Goal: Task Accomplishment & Management: Use online tool/utility

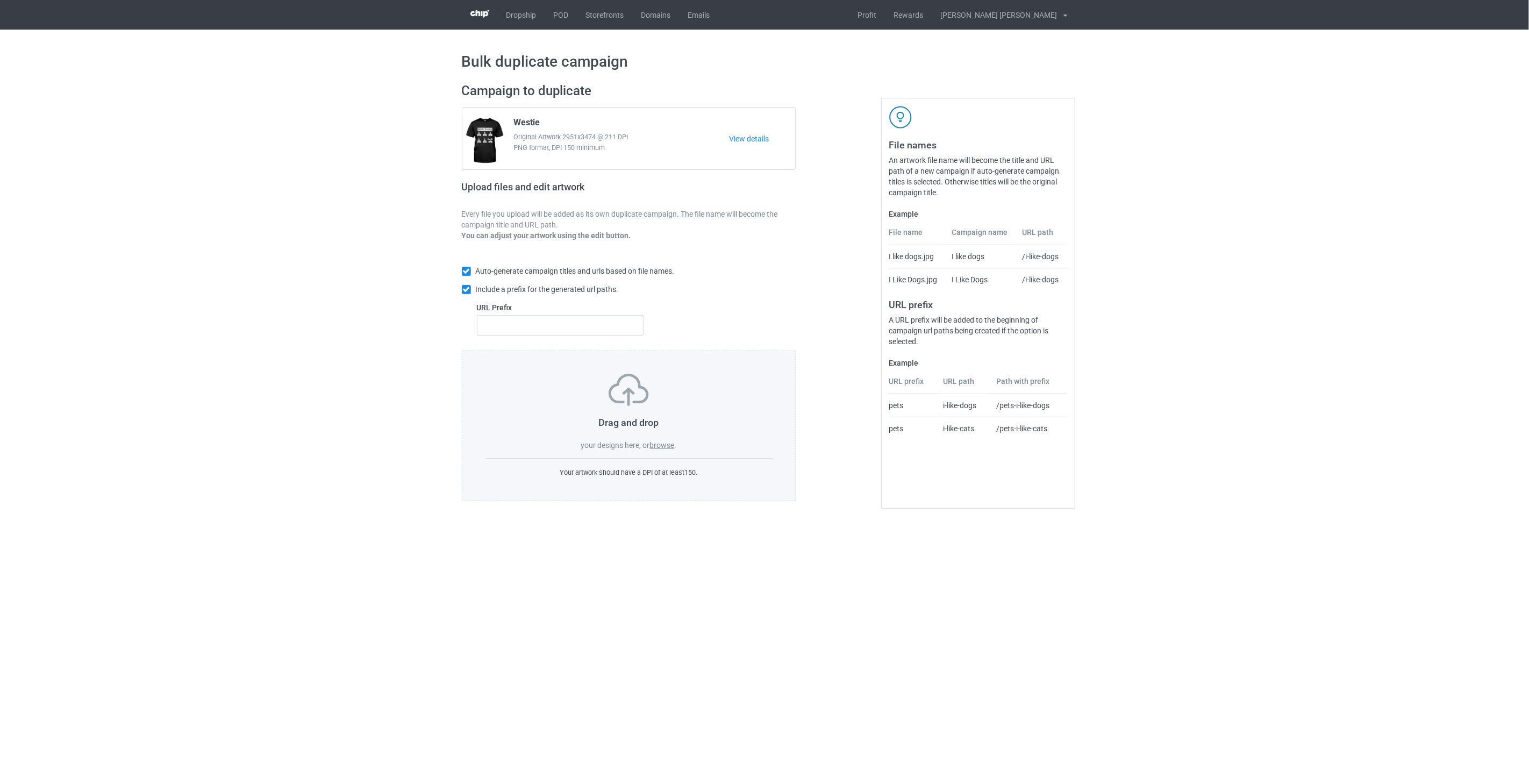
click at [662, 447] on label "browse" at bounding box center [662, 445] width 25 height 9
click at [0, 0] on input "browse" at bounding box center [0, 0] width 0 height 0
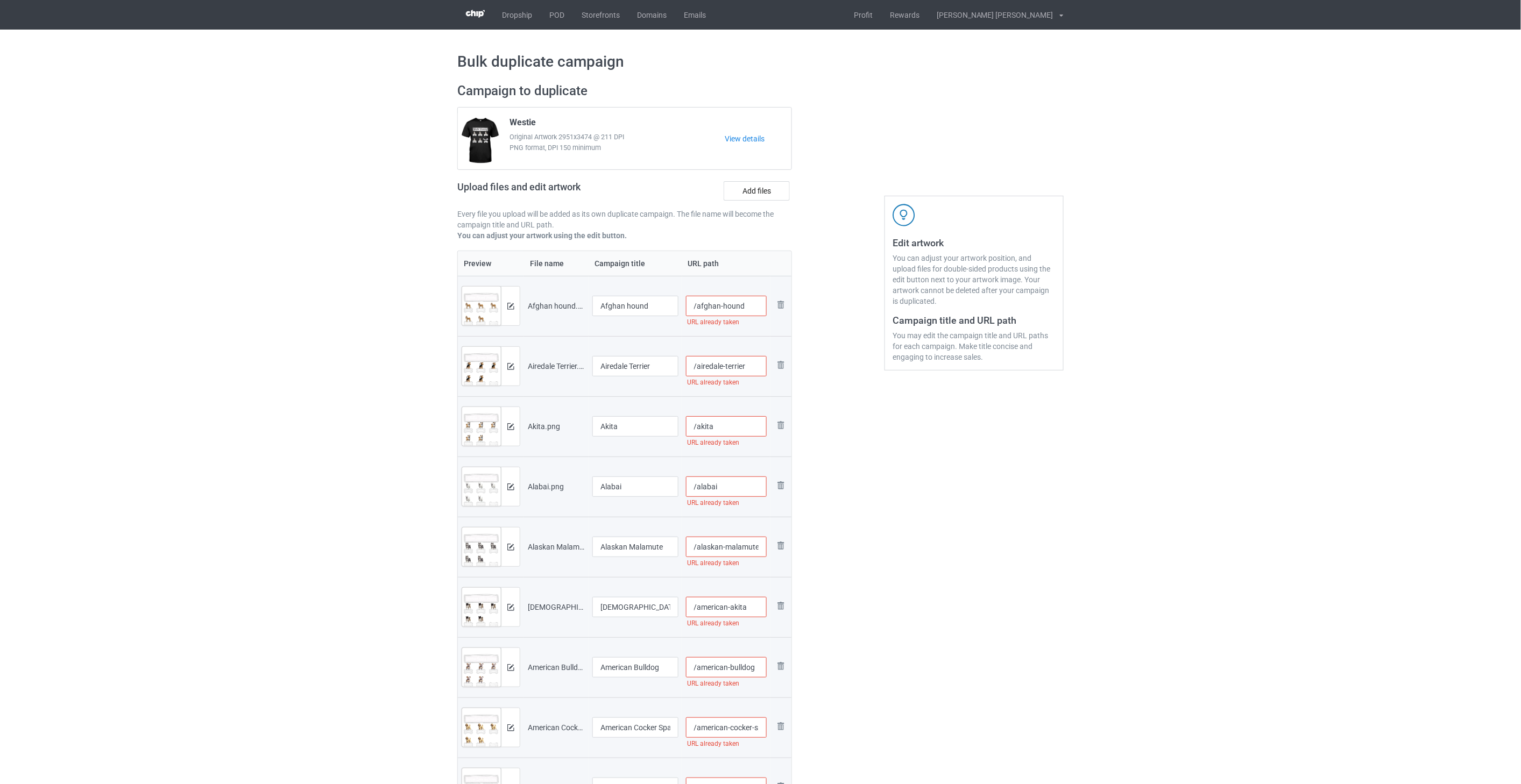
click at [761, 307] on input "/afghan-hound" at bounding box center [726, 306] width 81 height 21
drag, startPoint x: 760, startPoint y: 303, endPoint x: 743, endPoint y: 304, distance: 17.0
click at [743, 304] on input "/afghan-hound-tra2" at bounding box center [726, 306] width 81 height 21
type input "/afghan-hound-tra2"
click at [757, 367] on input "/airedale-terrier" at bounding box center [726, 366] width 81 height 21
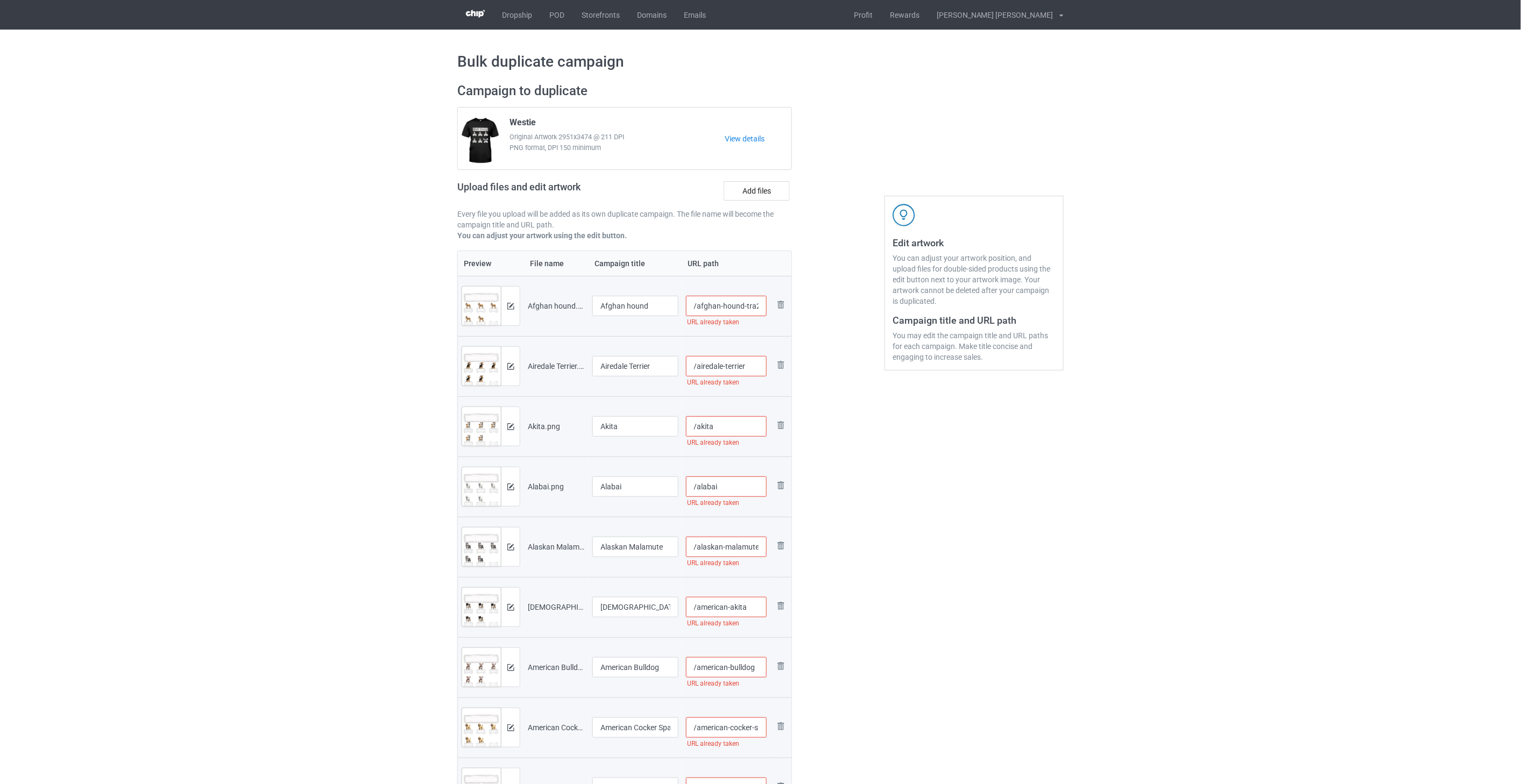
paste input "-tra2"
type input "/airedale-terrier-tra2"
click at [740, 432] on input "/akita" at bounding box center [726, 426] width 81 height 21
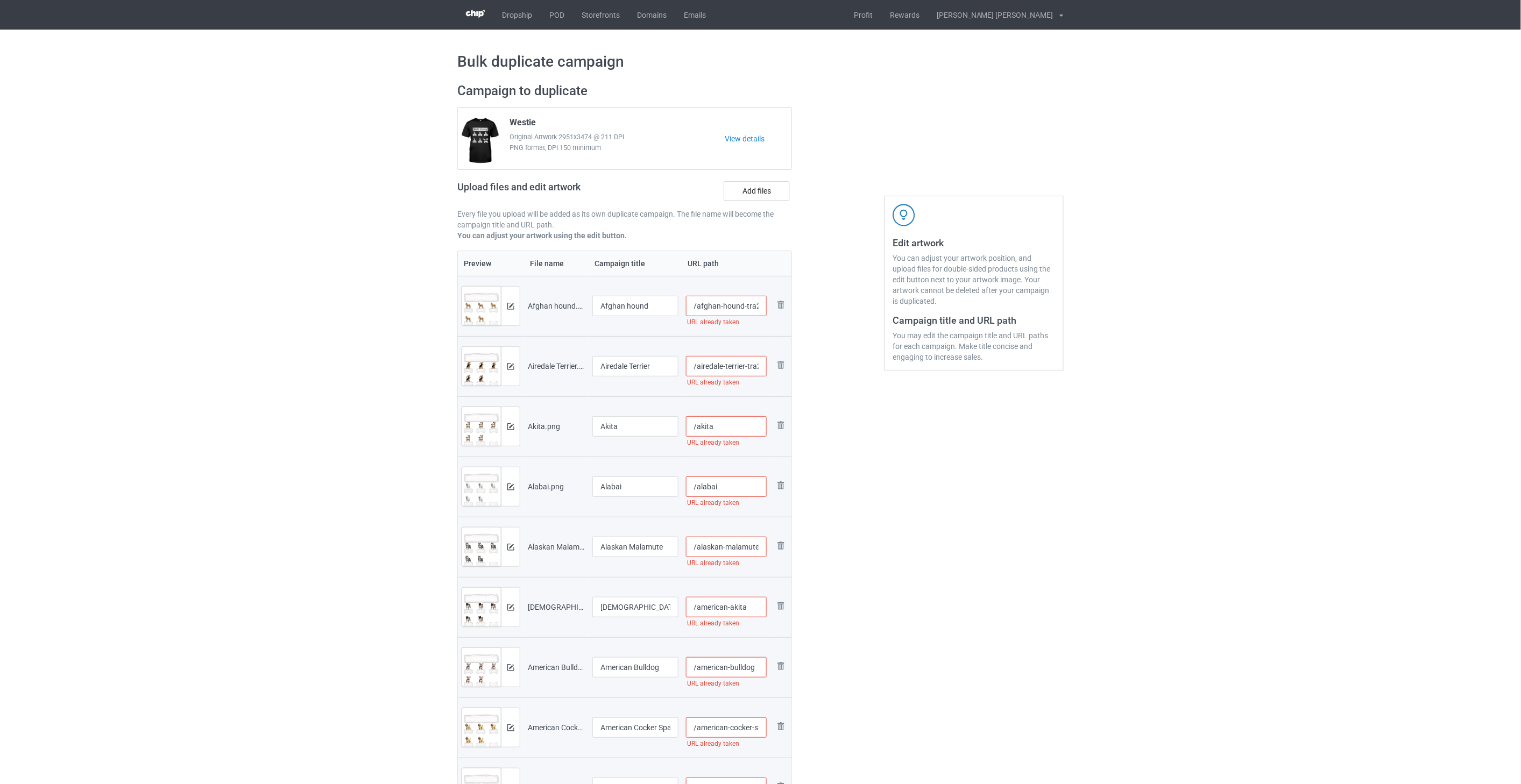
paste input "-tra2"
type input "/akita-tra2"
click at [740, 490] on input "/alabai" at bounding box center [726, 487] width 81 height 21
paste input "-tra2"
type input "/alabai-tra2"
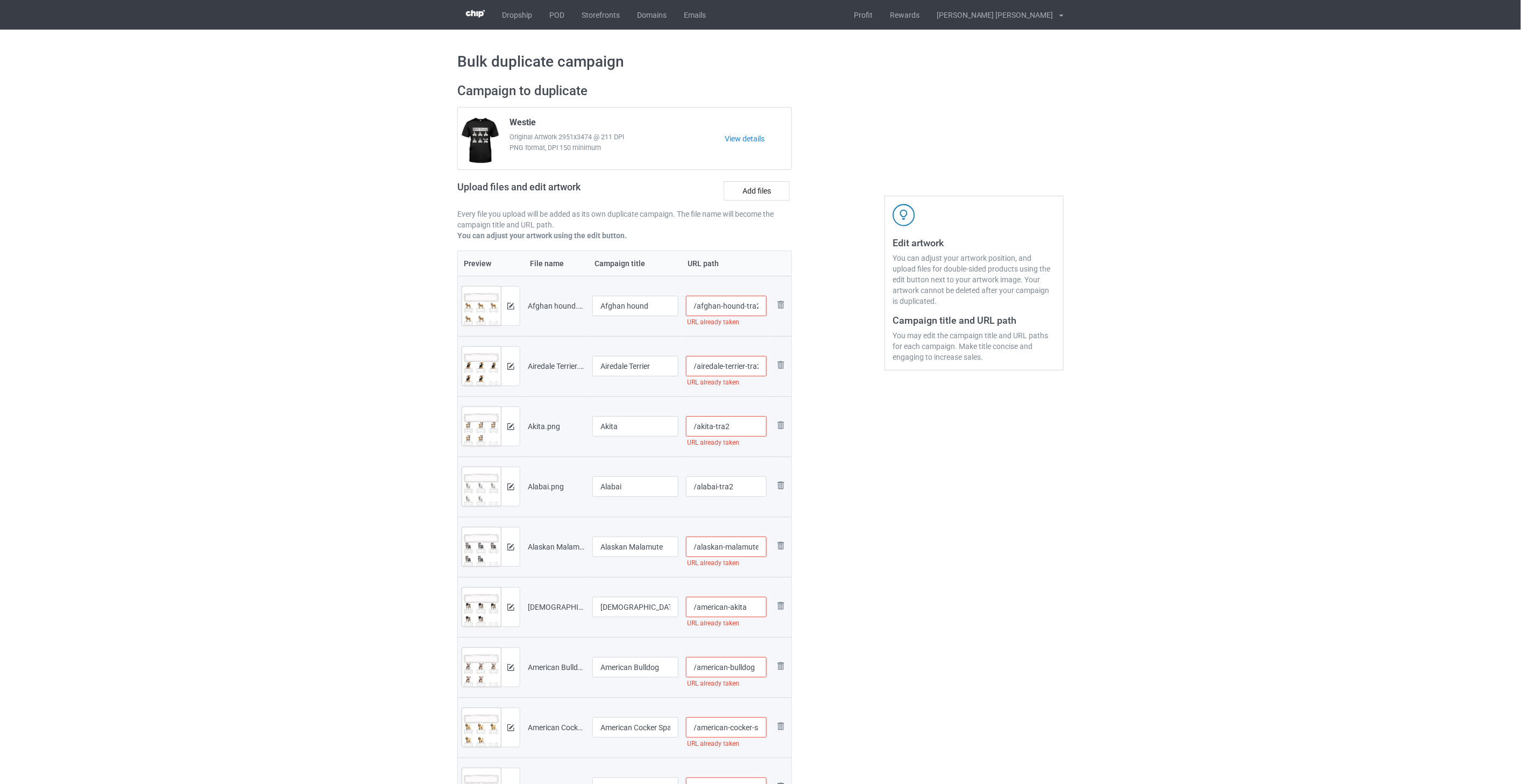
click at [734, 545] on input "/alaskan-malamute" at bounding box center [726, 547] width 81 height 21
paste input "-tra2"
type input "/alaskan-malamute-tra2"
click at [756, 610] on input "/american-akita" at bounding box center [726, 607] width 81 height 21
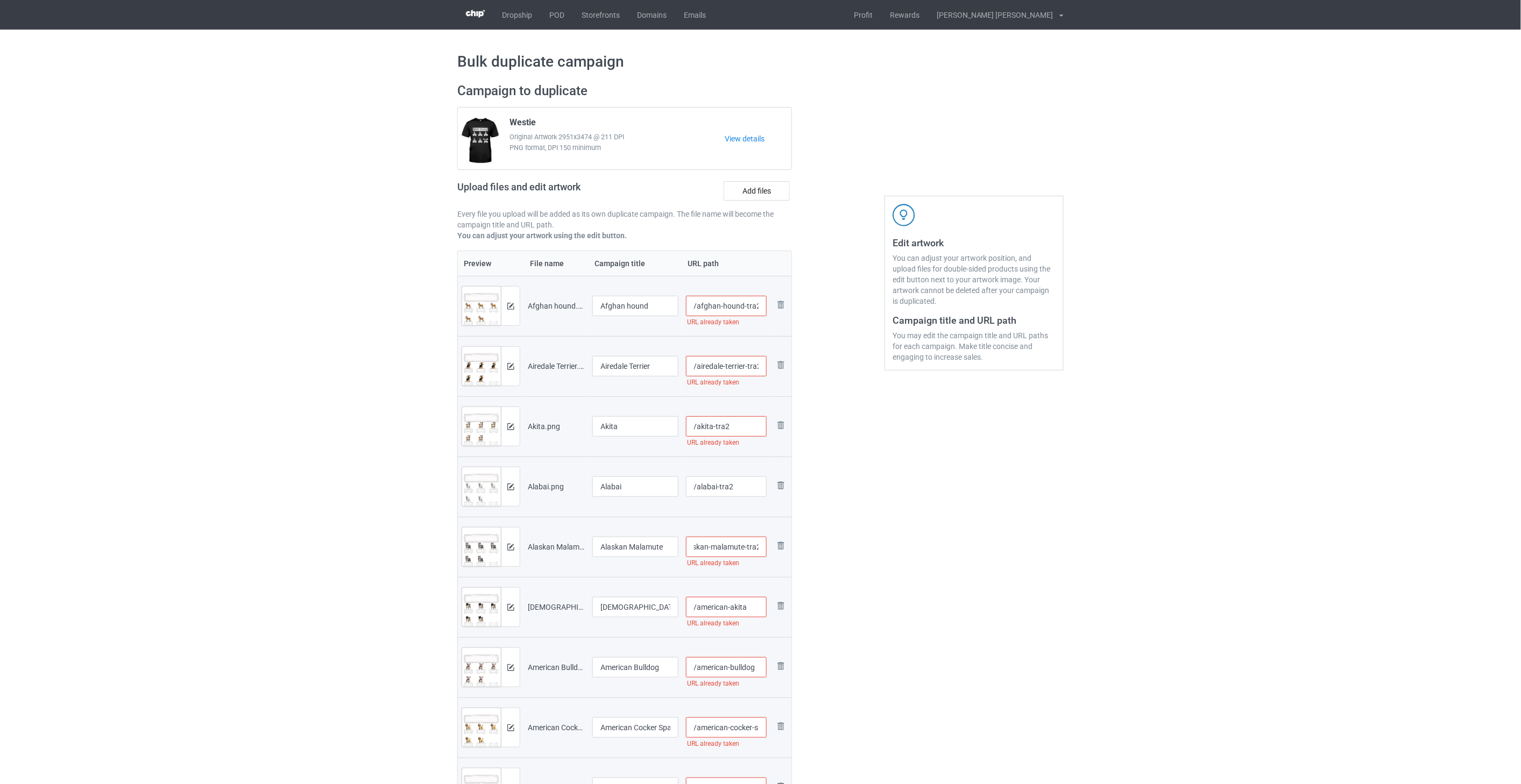
scroll to position [0, 0]
paste input "-tra2"
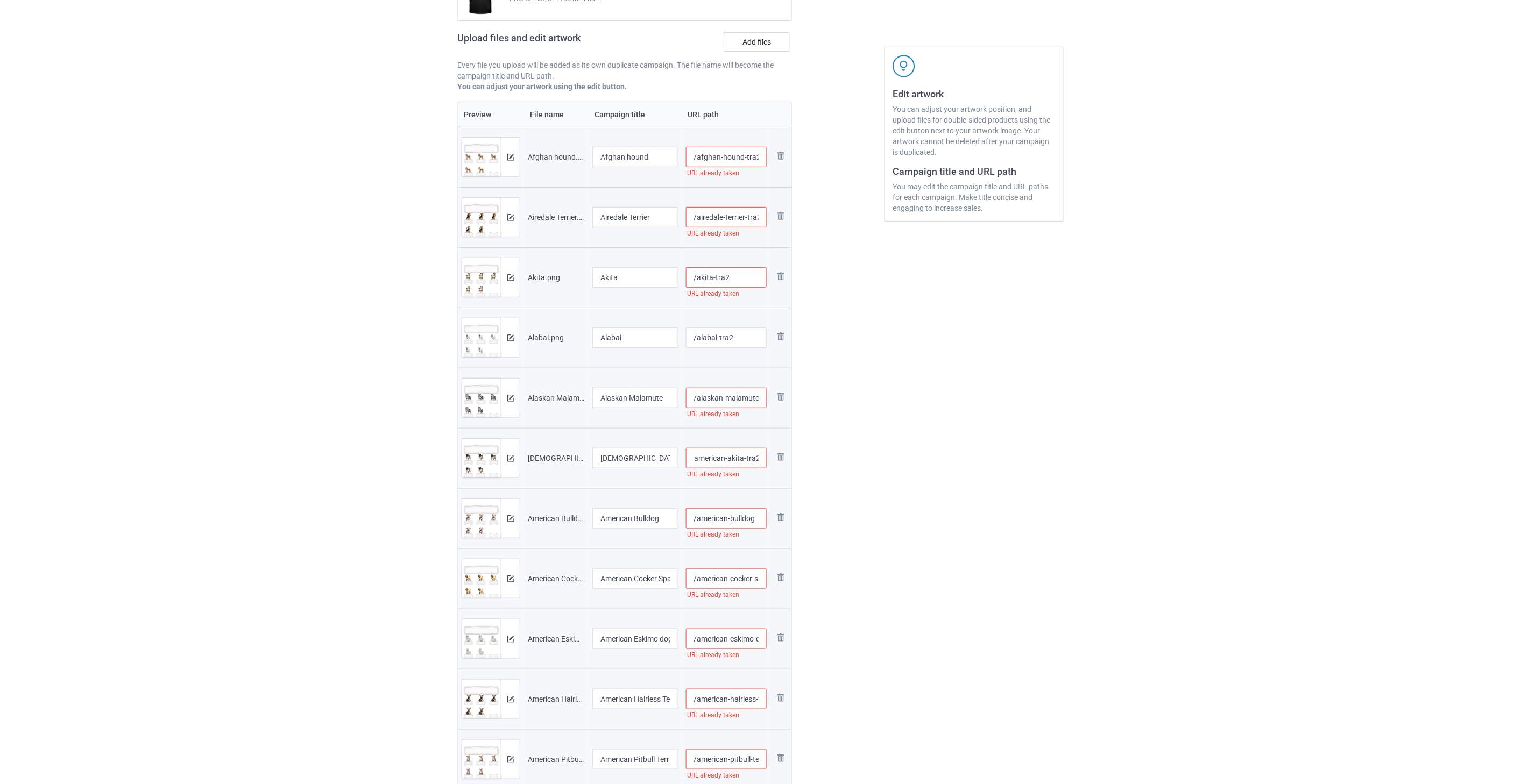
scroll to position [179, 0]
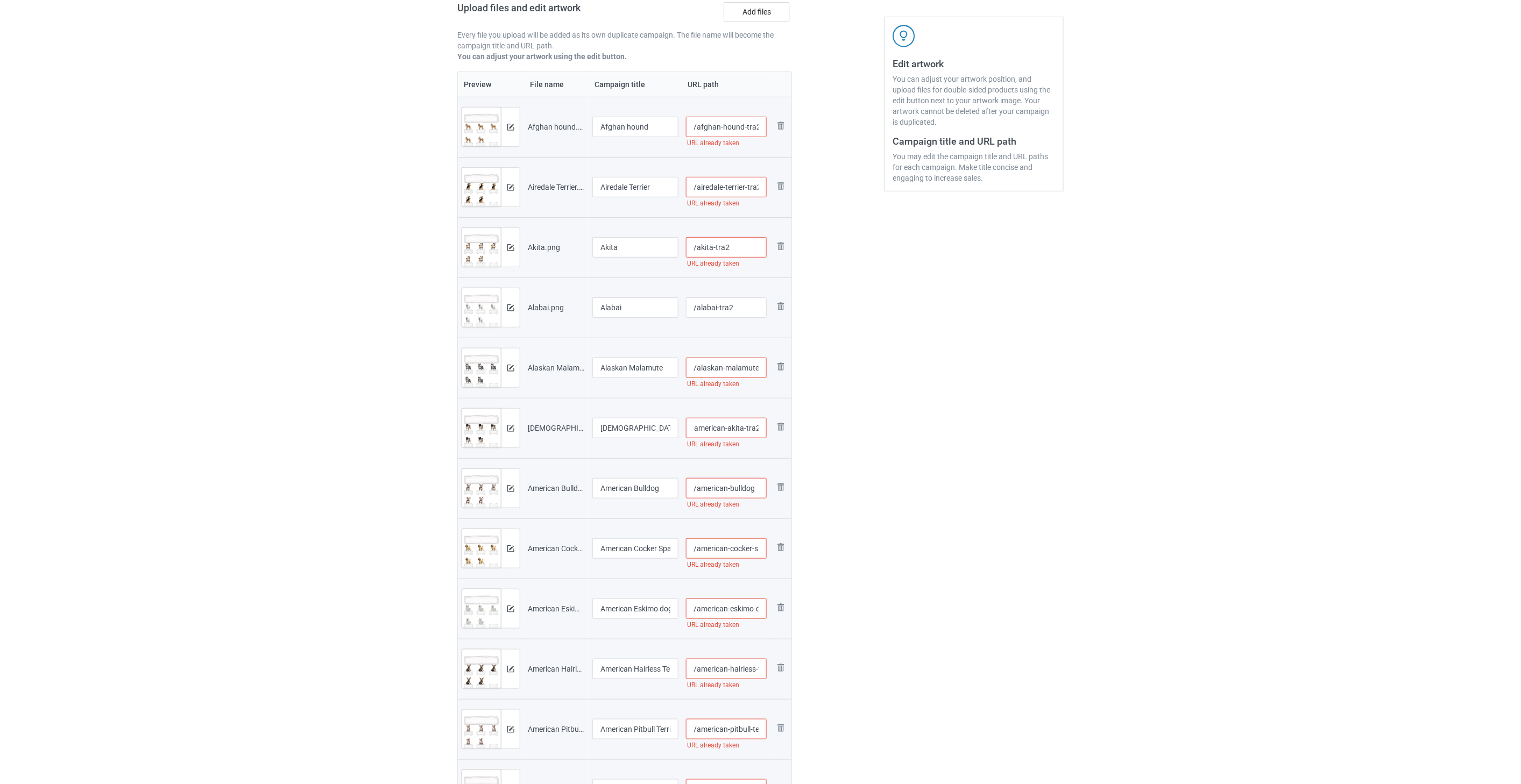
type input "/american-akita-tra2"
click at [757, 488] on input "/american-bulldog" at bounding box center [726, 488] width 81 height 21
paste input "-tra2"
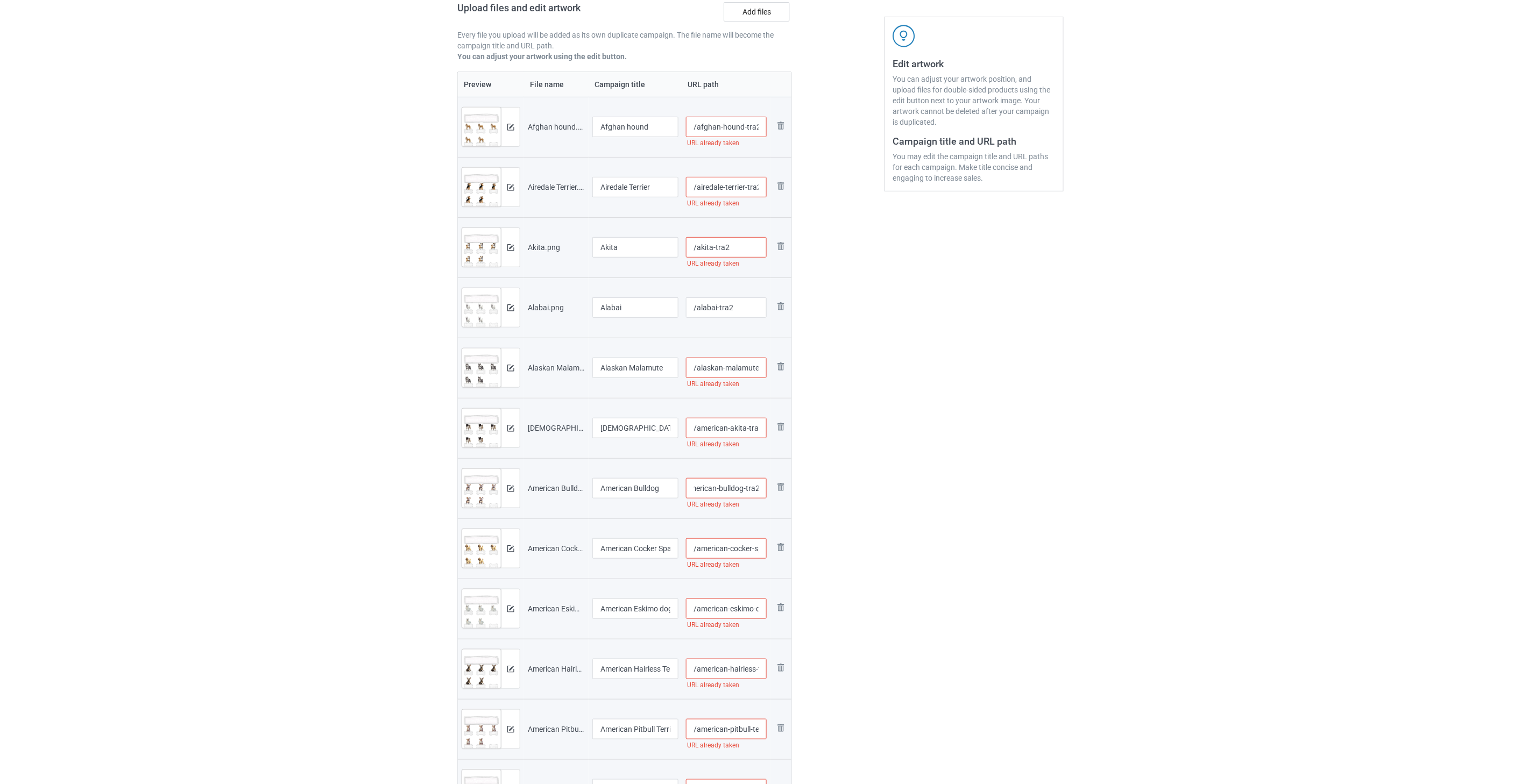
type input "/american-bulldog-tra2"
click at [733, 551] on input "/american-cocker-spaniel" at bounding box center [726, 548] width 81 height 21
paste input "-tra2"
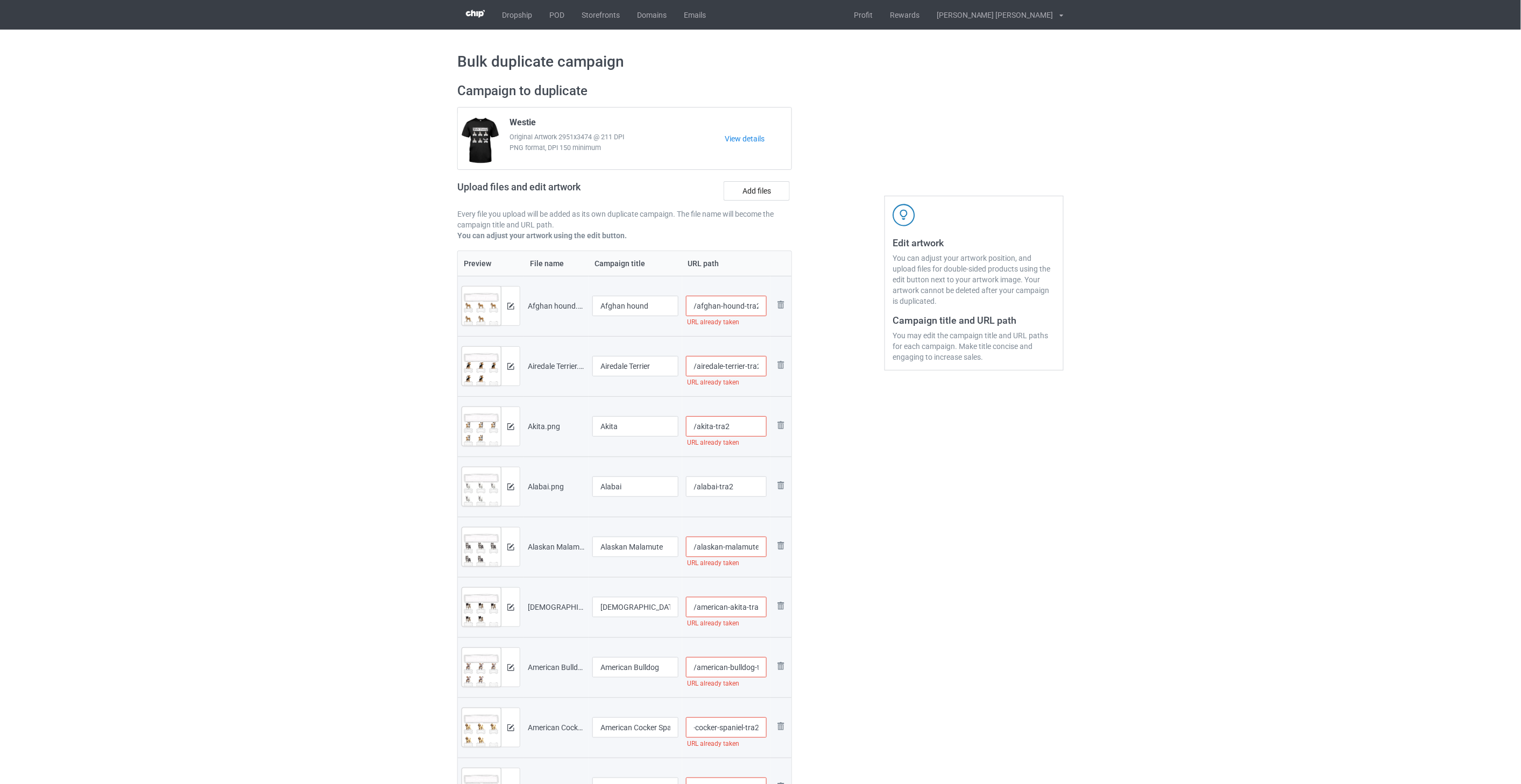
type input "/american-cocker-spaniel-tra2"
click at [761, 309] on input "/afghan-hound-tra2" at bounding box center [726, 306] width 81 height 21
type input "/afghan-hound-tra22"
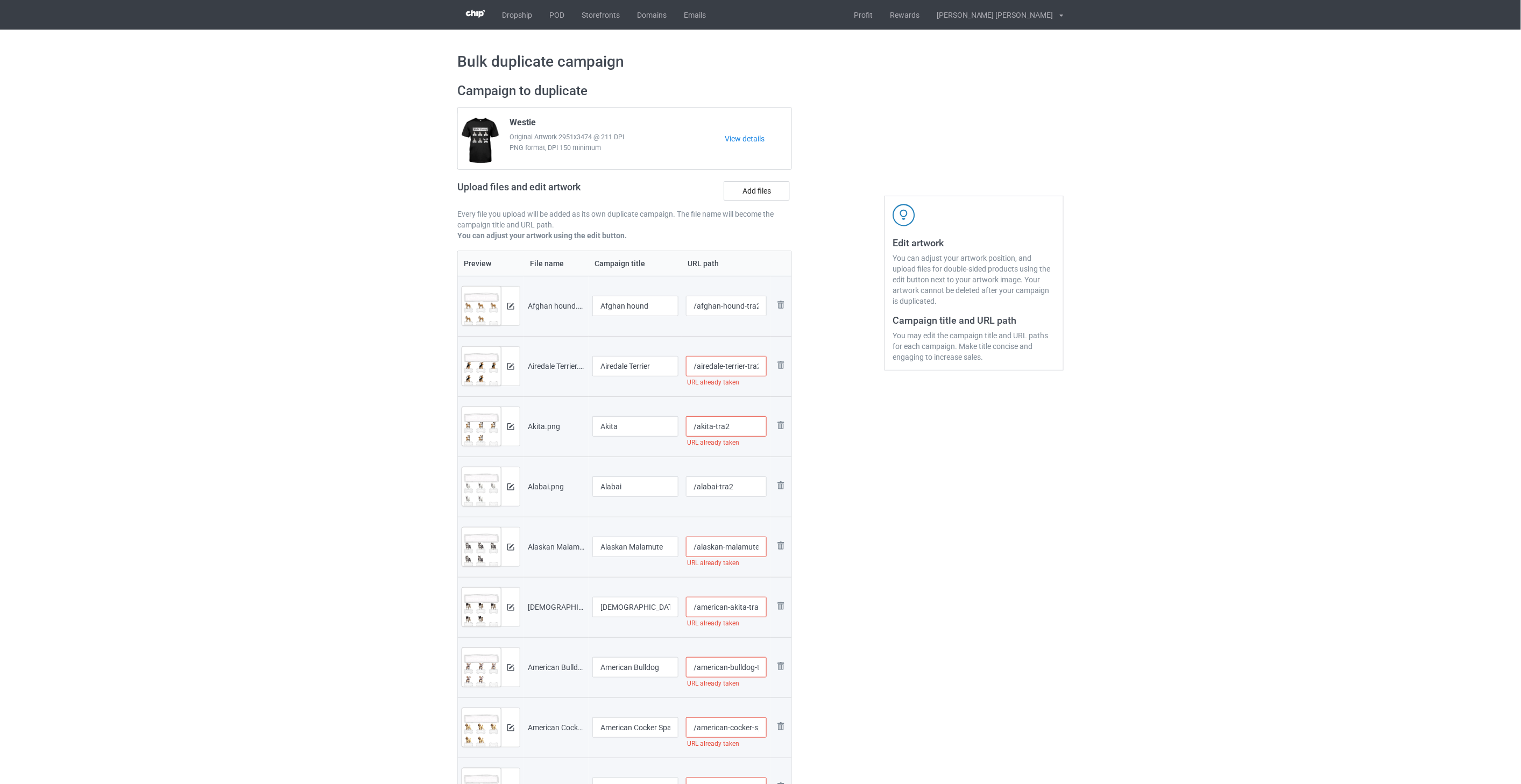
click at [751, 366] on input "/airedale-terrier-tra2" at bounding box center [726, 366] width 81 height 21
type input "/airedale-terrier-tra22"
click at [733, 431] on input "/akita-tra2" at bounding box center [726, 426] width 81 height 21
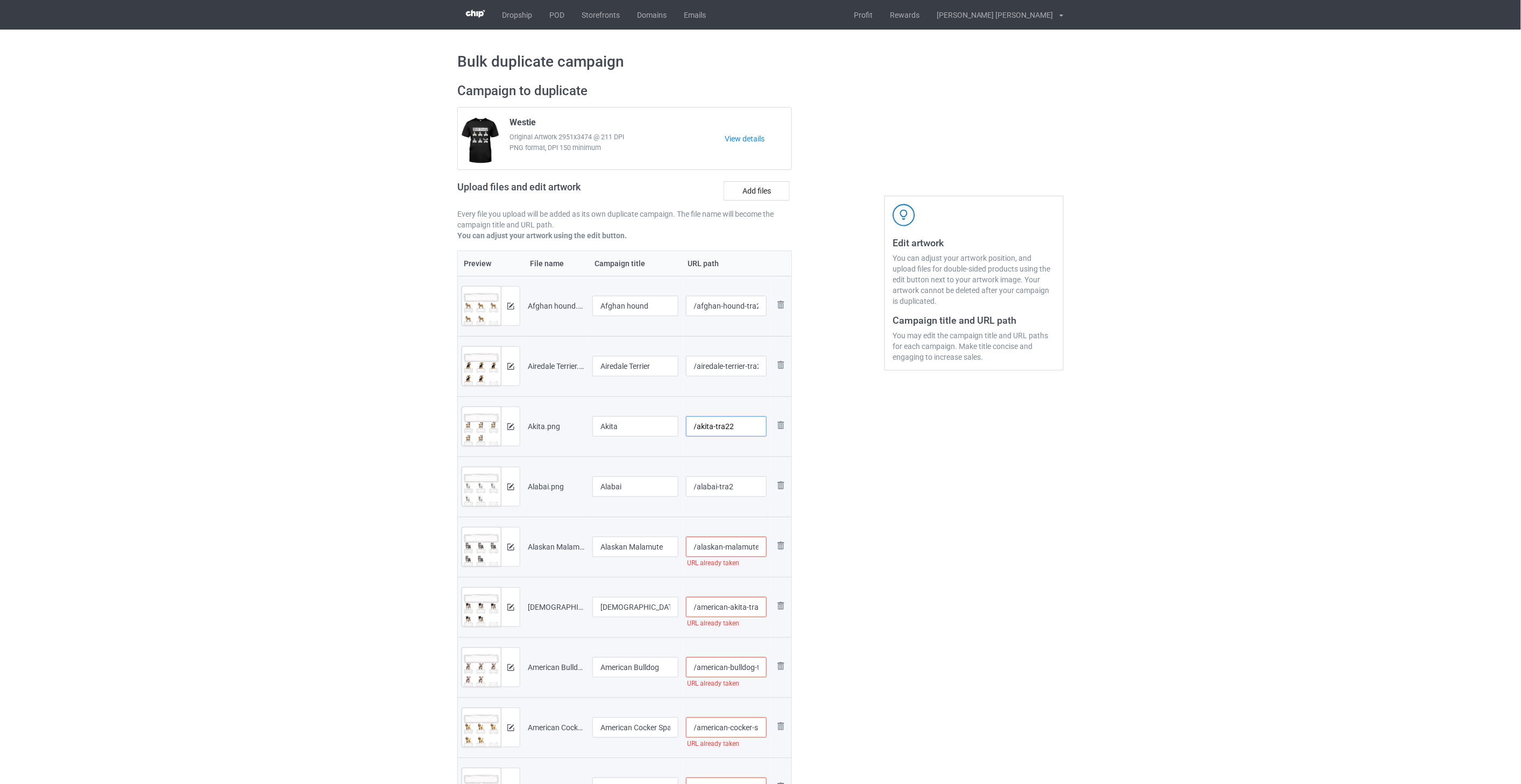
type input "/akita-tra22"
click at [723, 543] on input "/alaskan-malamute-tra2" at bounding box center [726, 547] width 81 height 21
type input "/alaskan-malamute-tra22"
click at [735, 609] on input "/american-akita-tra2" at bounding box center [726, 607] width 81 height 21
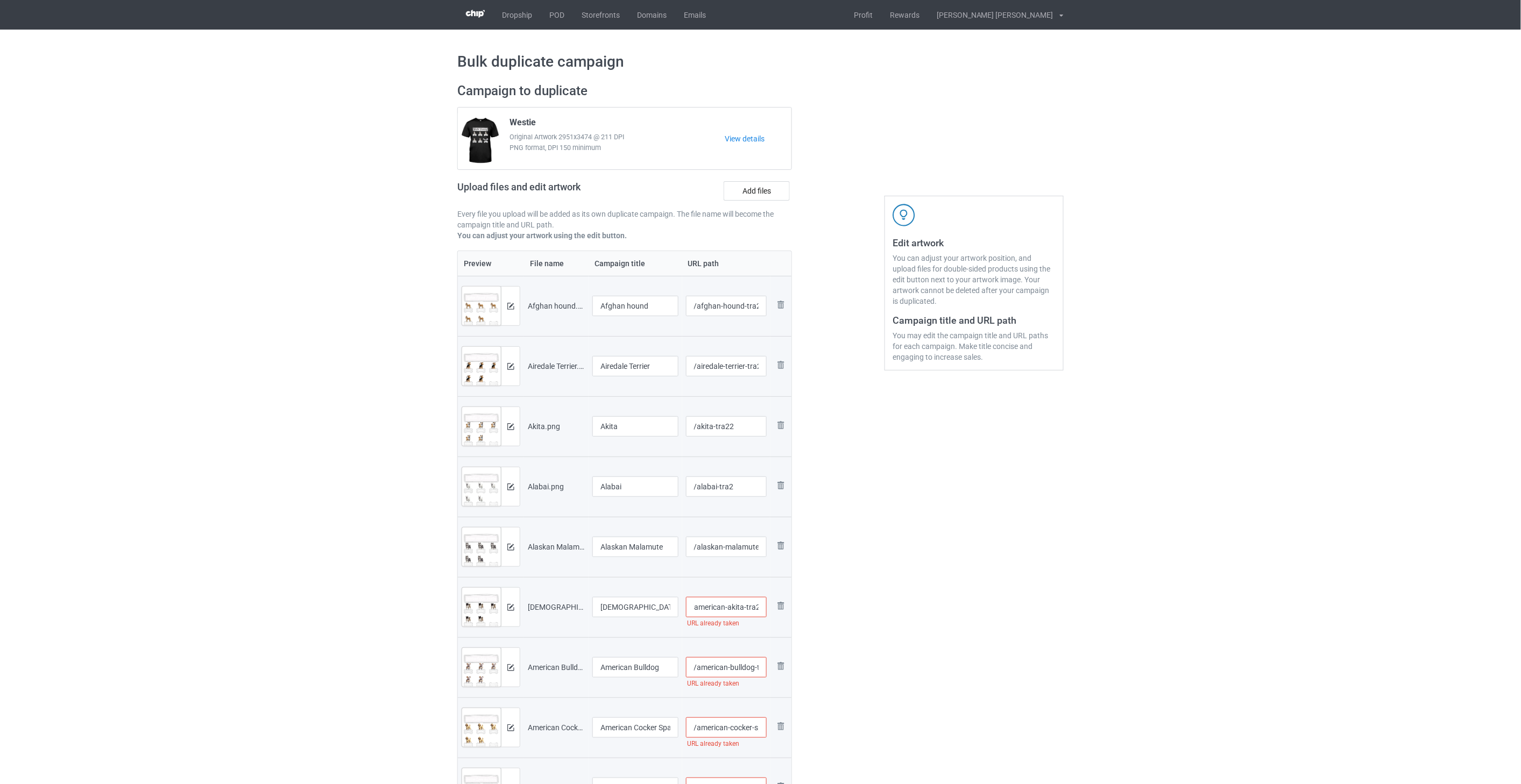
scroll to position [0, 7]
type input "/american-akita-tra22"
click at [732, 665] on input "/american-bulldog-tra2" at bounding box center [726, 667] width 81 height 21
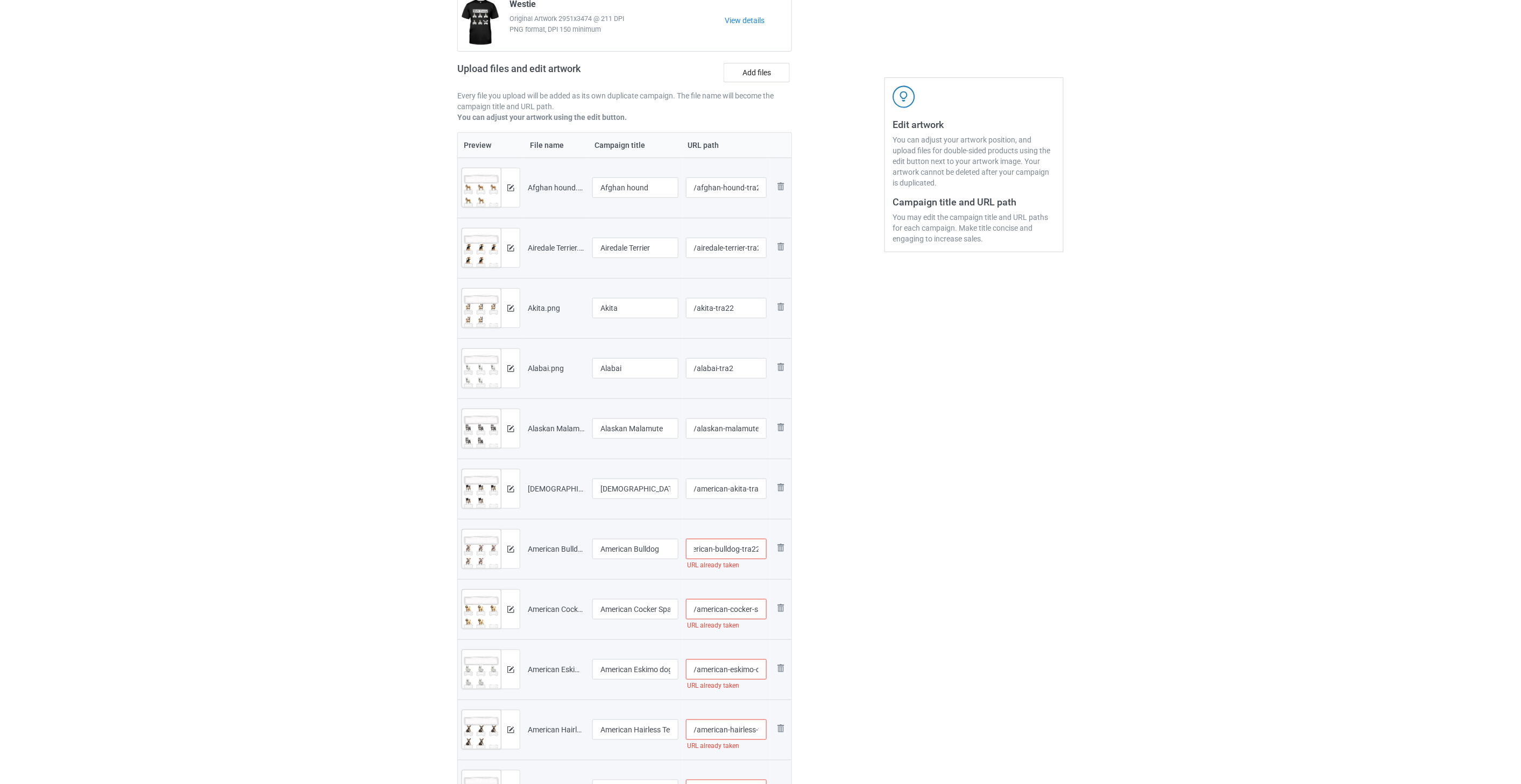
scroll to position [119, 0]
type input "/american-bulldog-tra22"
click at [736, 612] on input "/american-cocker-spaniel-tra2" at bounding box center [726, 608] width 81 height 21
type input "/american-cocker-spaniel-tra22"
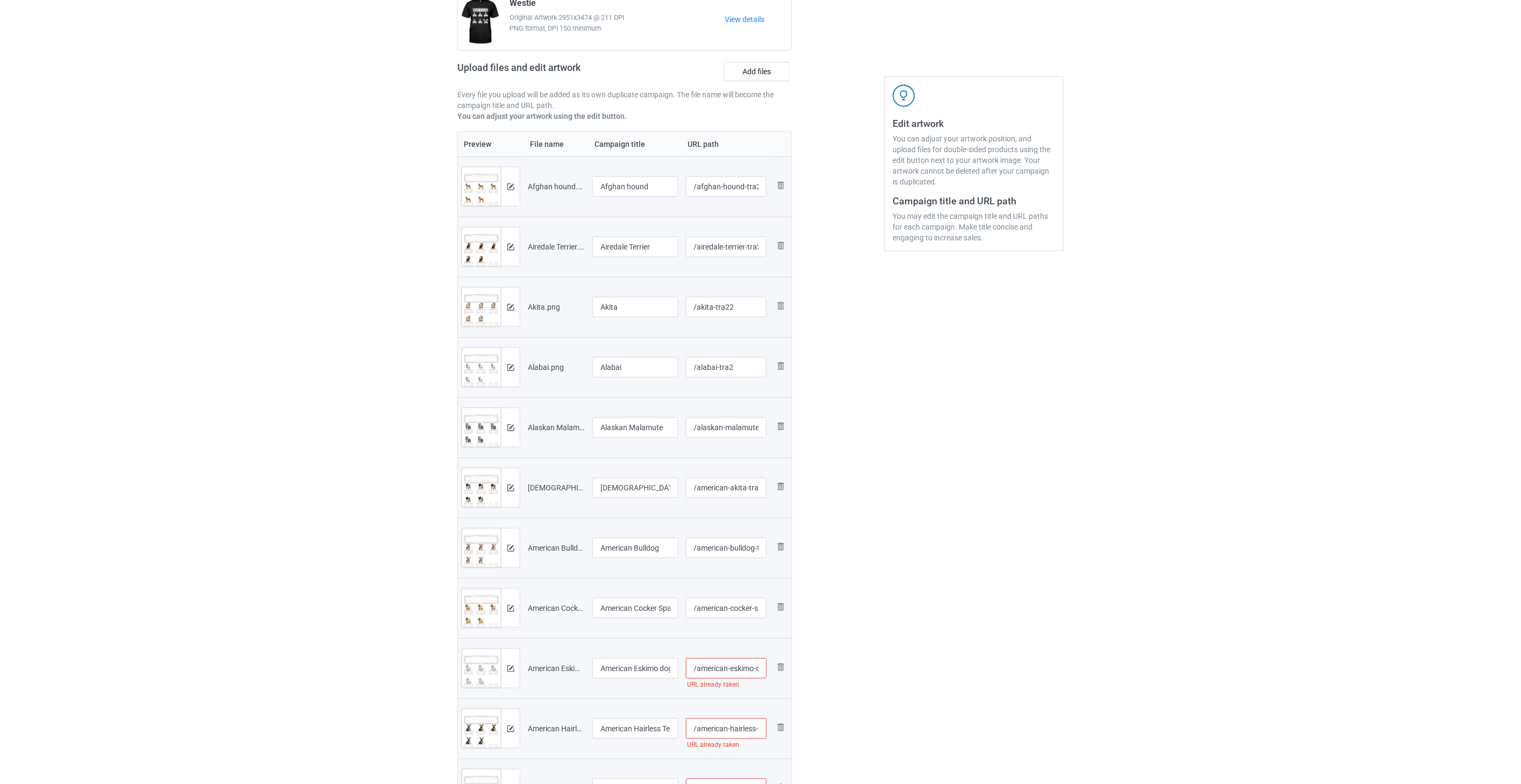
click at [729, 669] on input "/american-eskimo-dog" at bounding box center [726, 668] width 81 height 21
paste input "-tra2"
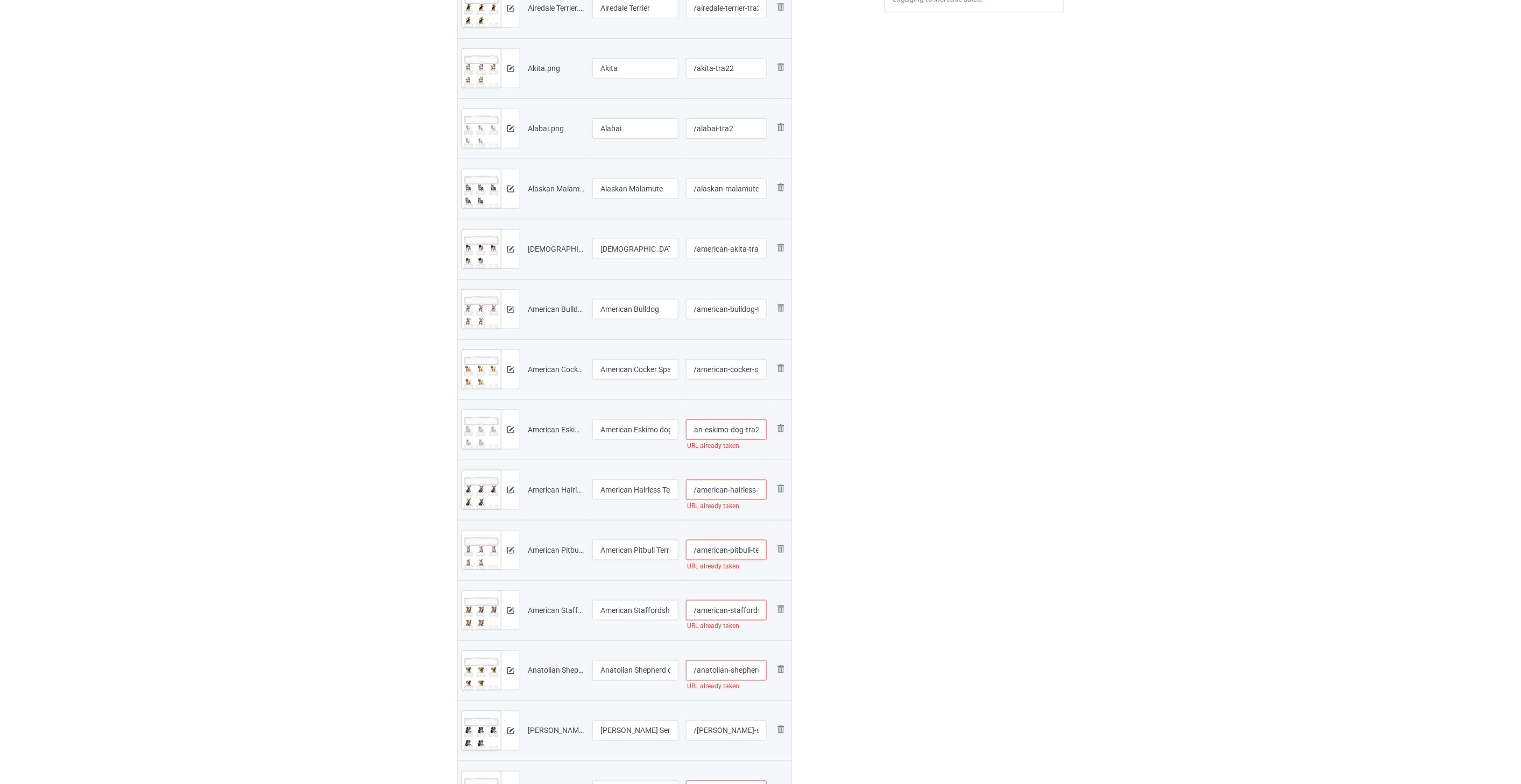
type input "/american-eskimo-dog-tra2"
click at [727, 490] on input "/american-hairless-terrier" at bounding box center [726, 490] width 81 height 21
paste input "-tra2"
type input "/american-hairless-terrier-tra2"
click at [728, 548] on input "/american-pitbull-terrier" at bounding box center [726, 550] width 81 height 21
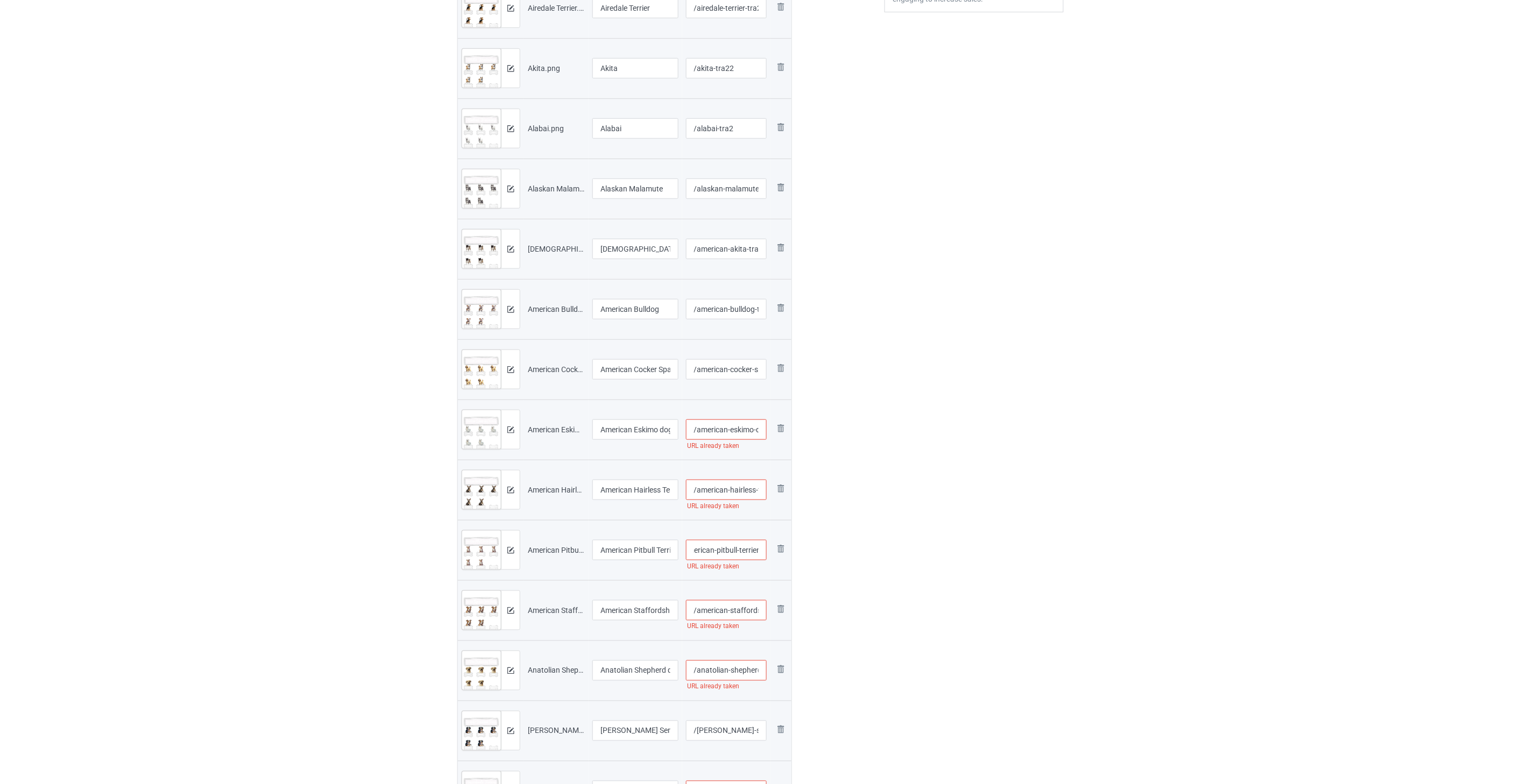
paste input "-tra2"
type input "/american-pitbull-terrier-tra2"
click at [728, 608] on input "/american-staffordshire-terrier" at bounding box center [726, 610] width 81 height 21
paste input "-tra2"
type input "/american-staffordshire-terrier-tra2"
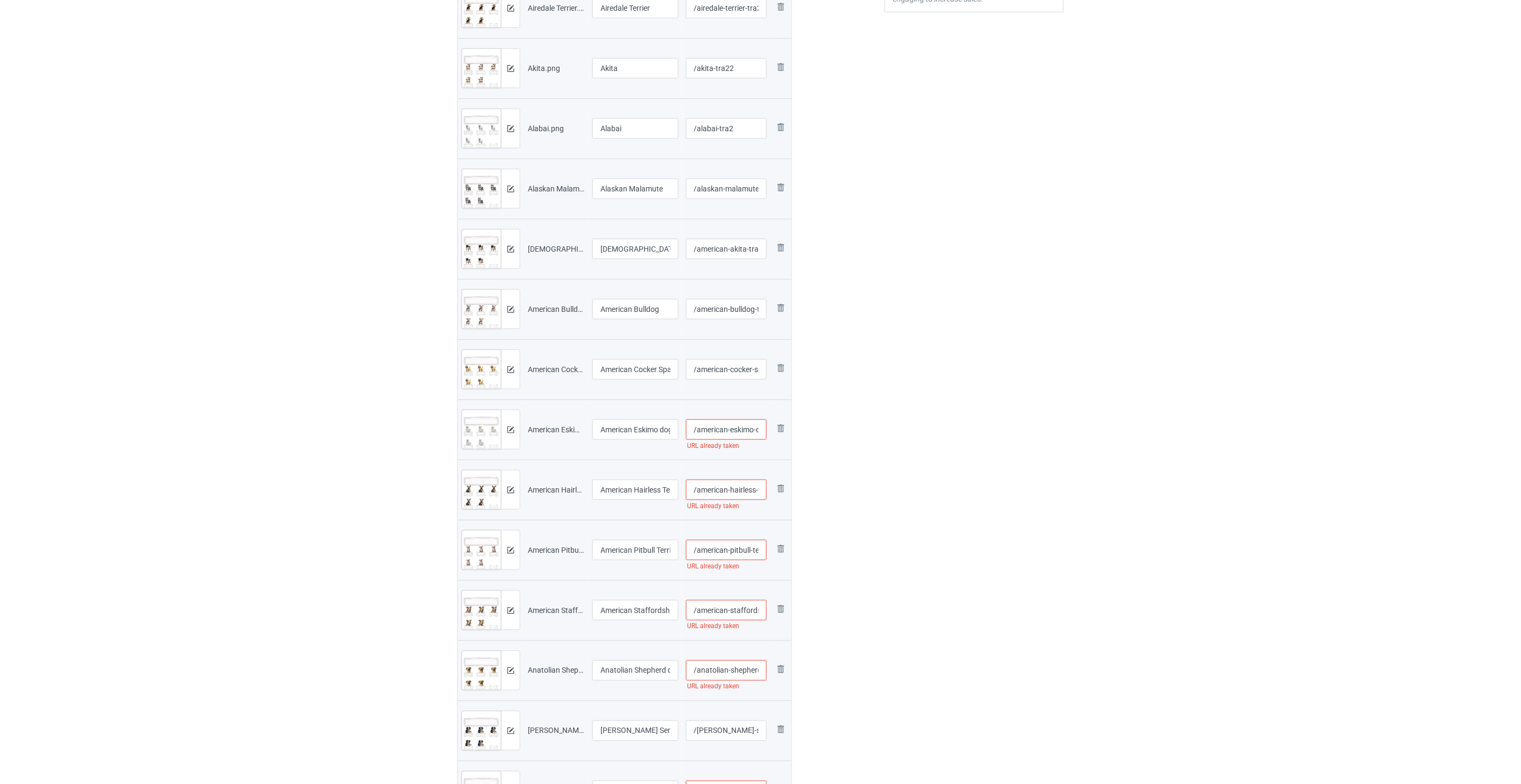
click at [740, 676] on input "/anatolian-shepherd-dog" at bounding box center [726, 671] width 81 height 21
paste input "-tra2"
type input "/anatolian-shepherd-dog-tra2"
click at [723, 609] on input "/[PERSON_NAME]-sennenhunde" at bounding box center [726, 611] width 81 height 21
paste input "-tra2"
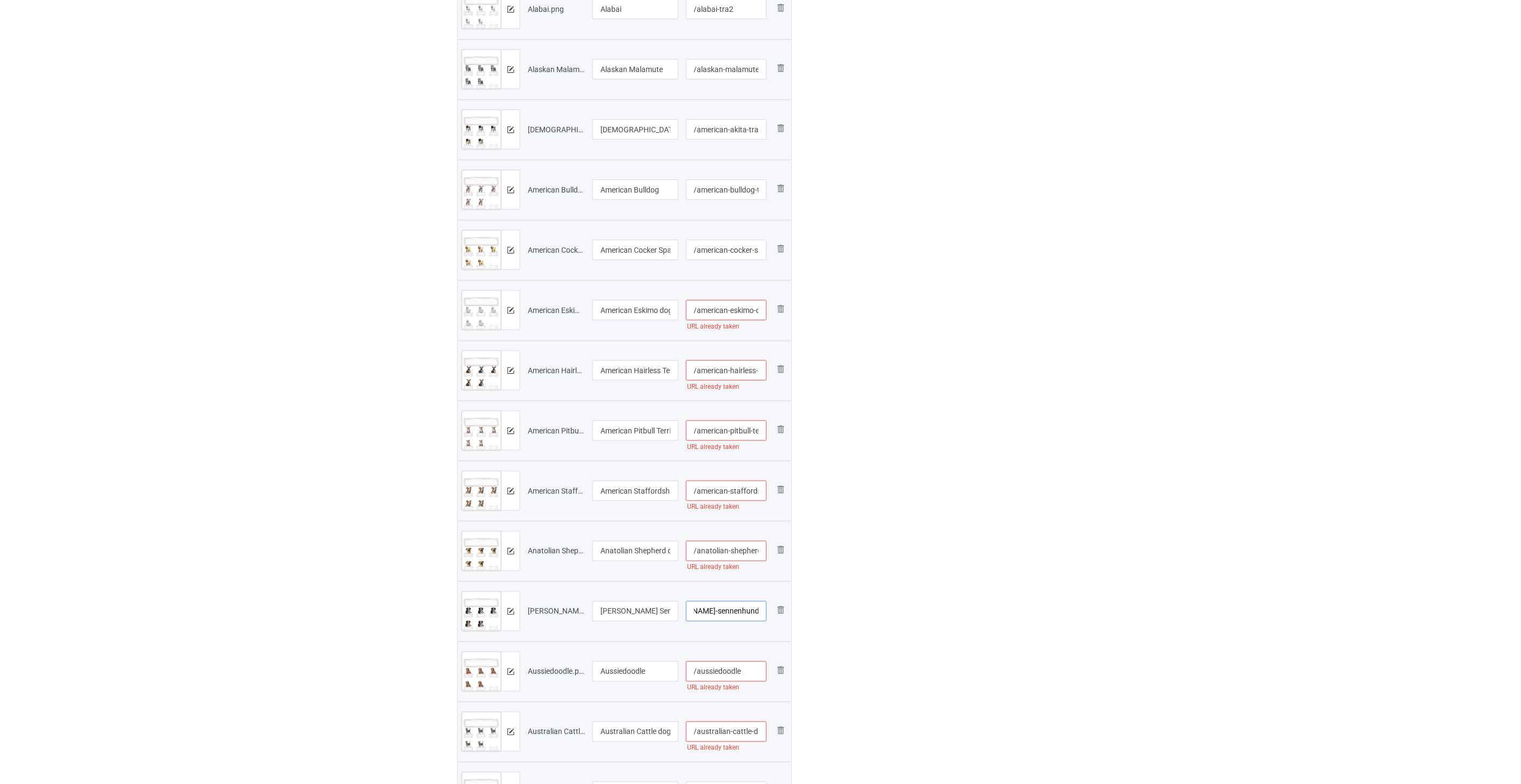
type input "/[PERSON_NAME]-sennenhunde-tra2"
click at [747, 674] on input "/aussiedoodle" at bounding box center [726, 671] width 81 height 21
paste input "-tra2"
type input "/aussiedoodle-tra2"
click at [732, 550] on input "/australian-cattle-dog" at bounding box center [726, 552] width 81 height 21
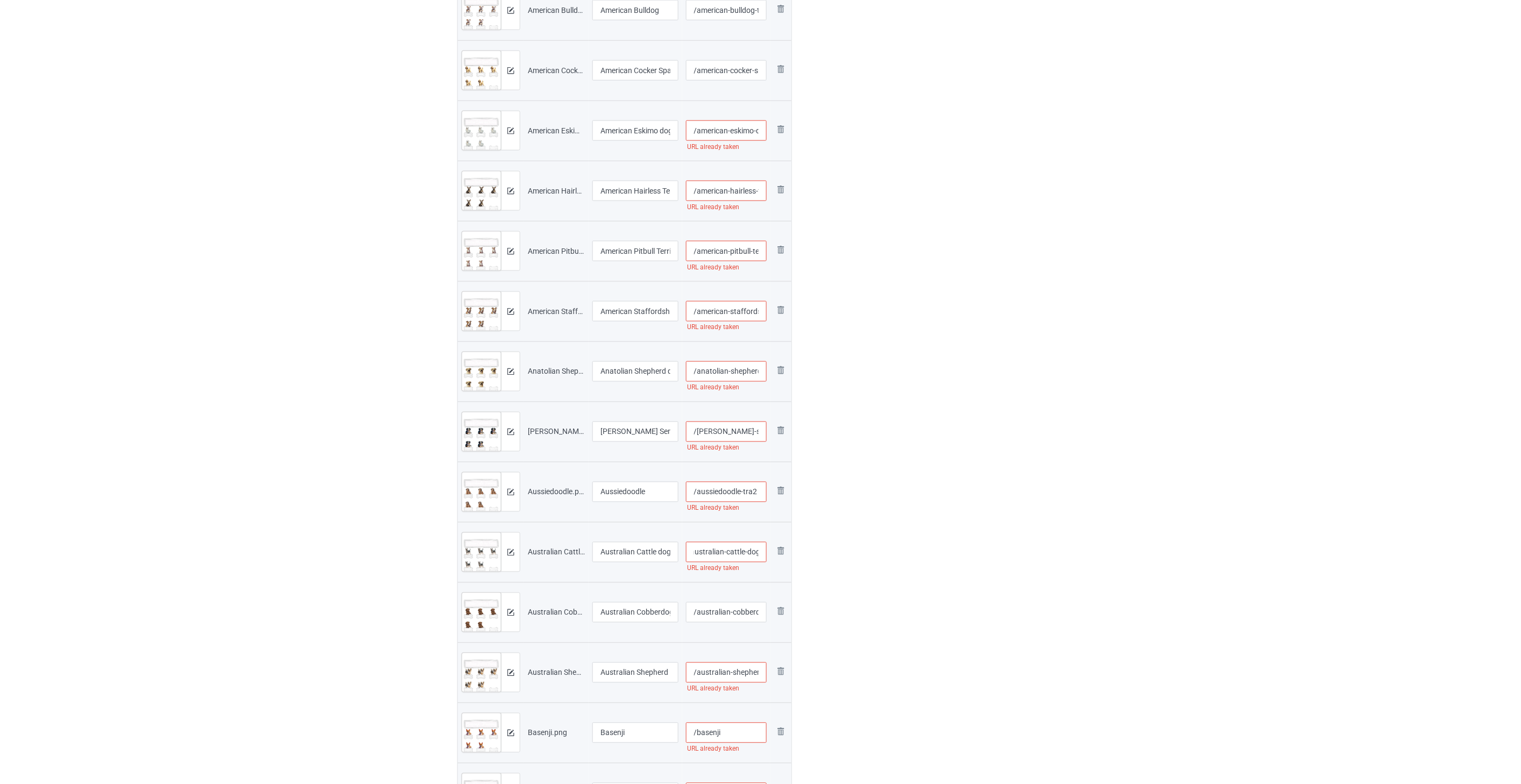
paste input "-tra2"
type input "/australian-cattle-dog-tra2"
click at [743, 610] on input "/australian-cobberdog" at bounding box center [726, 612] width 81 height 21
paste input "-tra2"
type input "/australian-cobberdog-tra2"
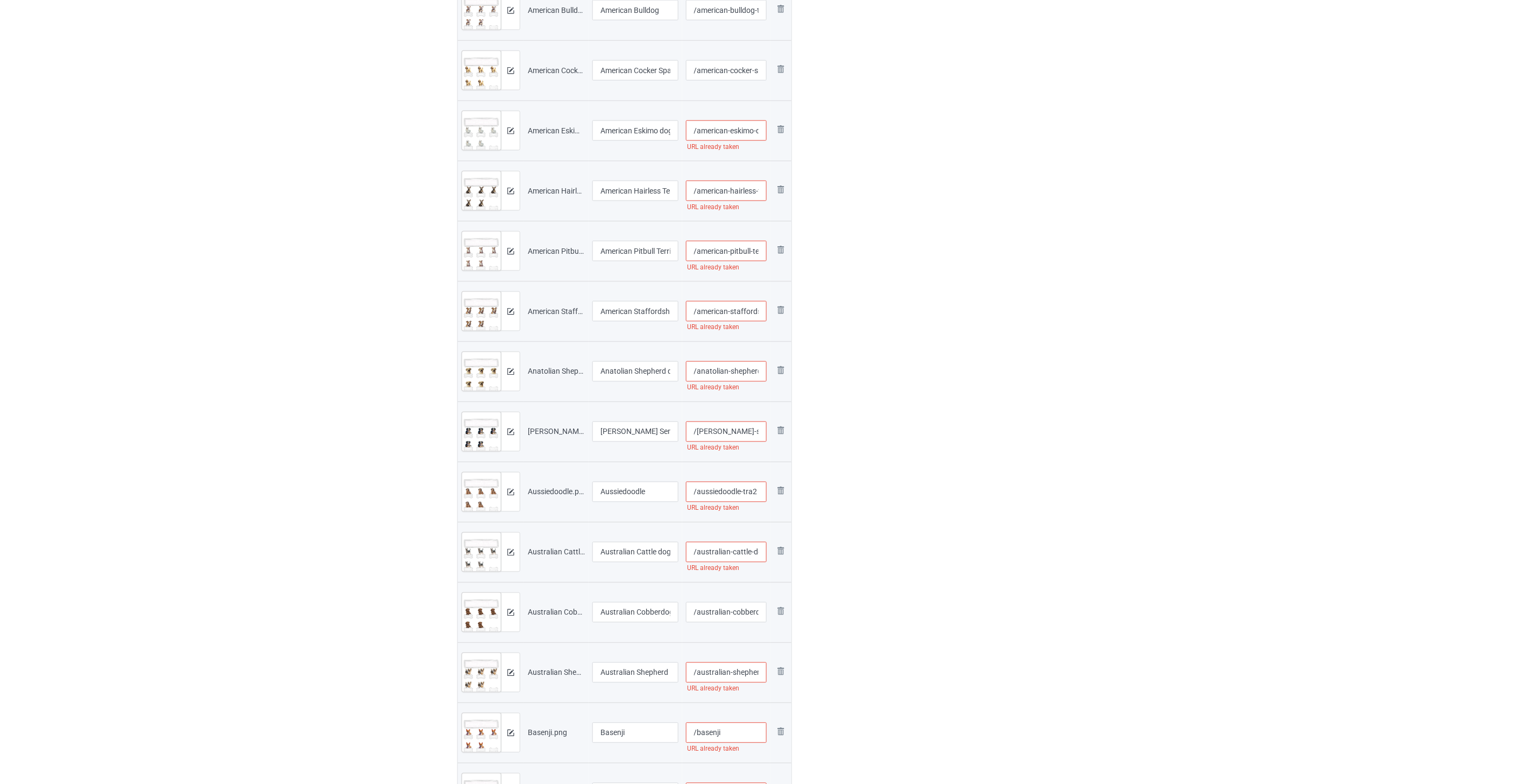
click at [732, 672] on input "/australian-shepherd" at bounding box center [726, 673] width 81 height 21
paste input "-tra2"
type input "/australian-shepherd-tra2"
click at [731, 551] on input "/basenji" at bounding box center [726, 554] width 81 height 21
paste input "-tra2"
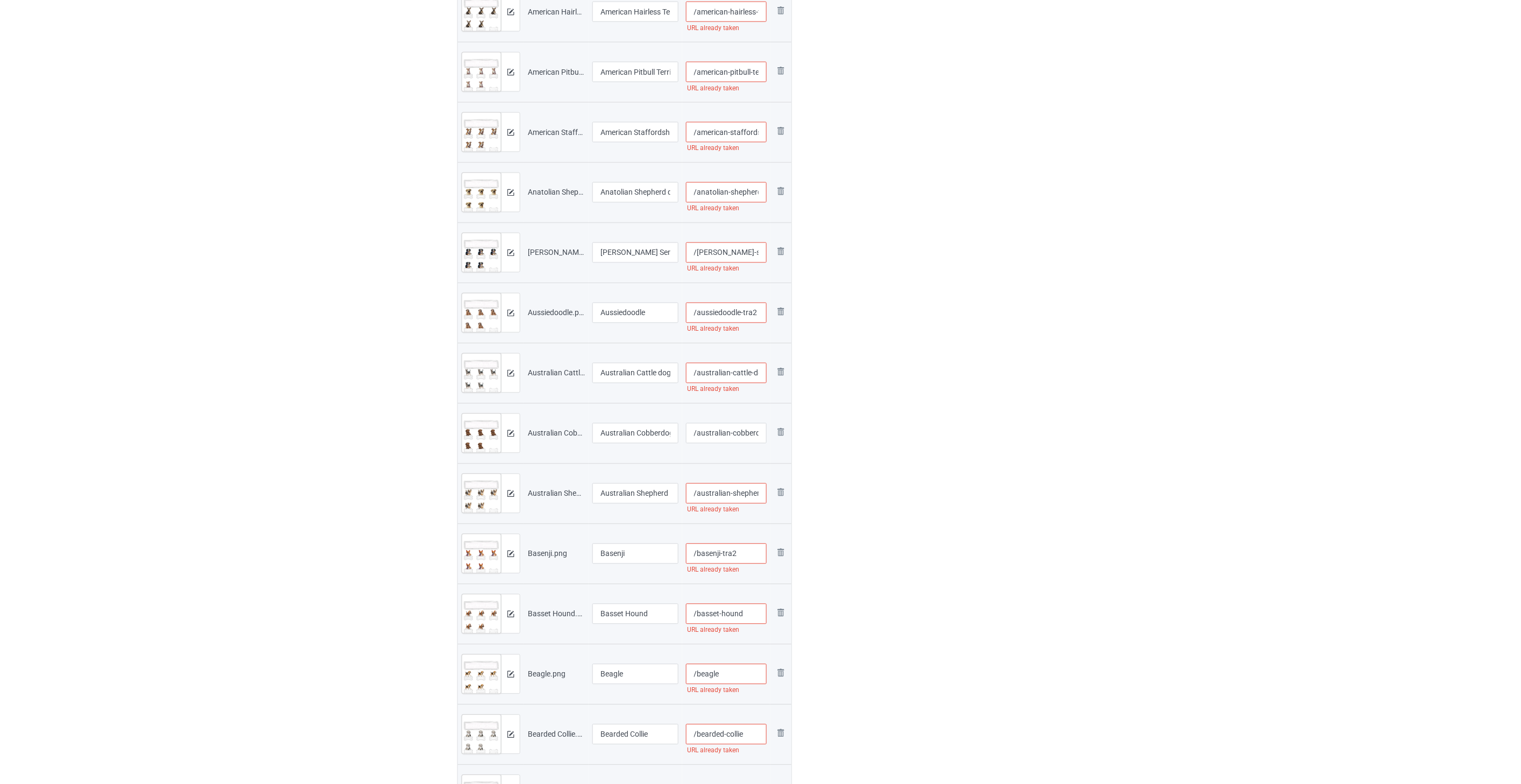
type input "/basenji-tra2"
click at [757, 615] on input "/basset-hound" at bounding box center [726, 614] width 81 height 21
paste input "-tra2"
type input "/basset-hound-tra2"
click at [737, 668] on input "/beagle" at bounding box center [726, 674] width 81 height 21
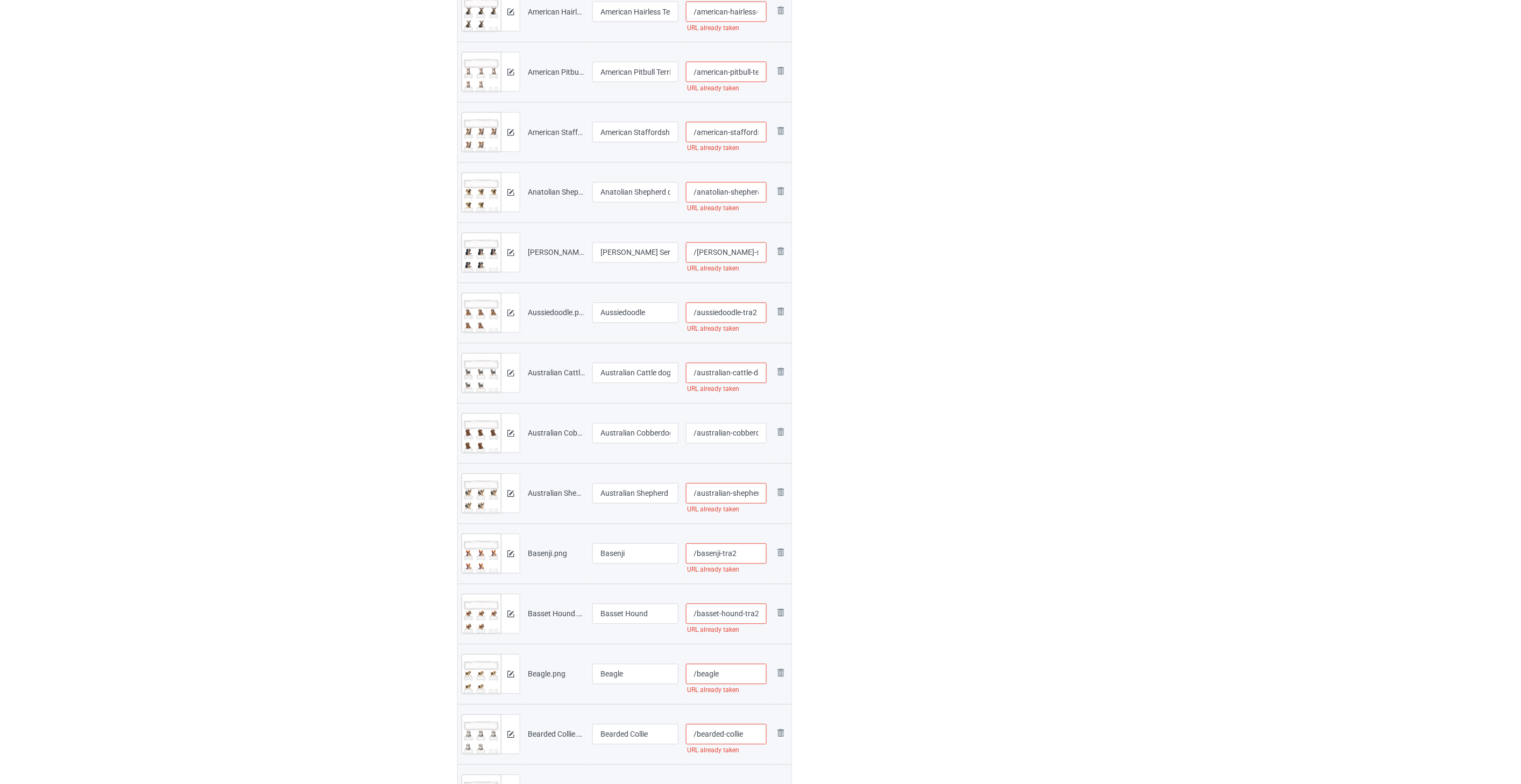
paste input "-tra2"
type input "/beagle-tra2"
click at [751, 557] on input "/bearded-collie" at bounding box center [726, 556] width 81 height 21
paste input "-tra2"
type input "/bearded-collie-tra2"
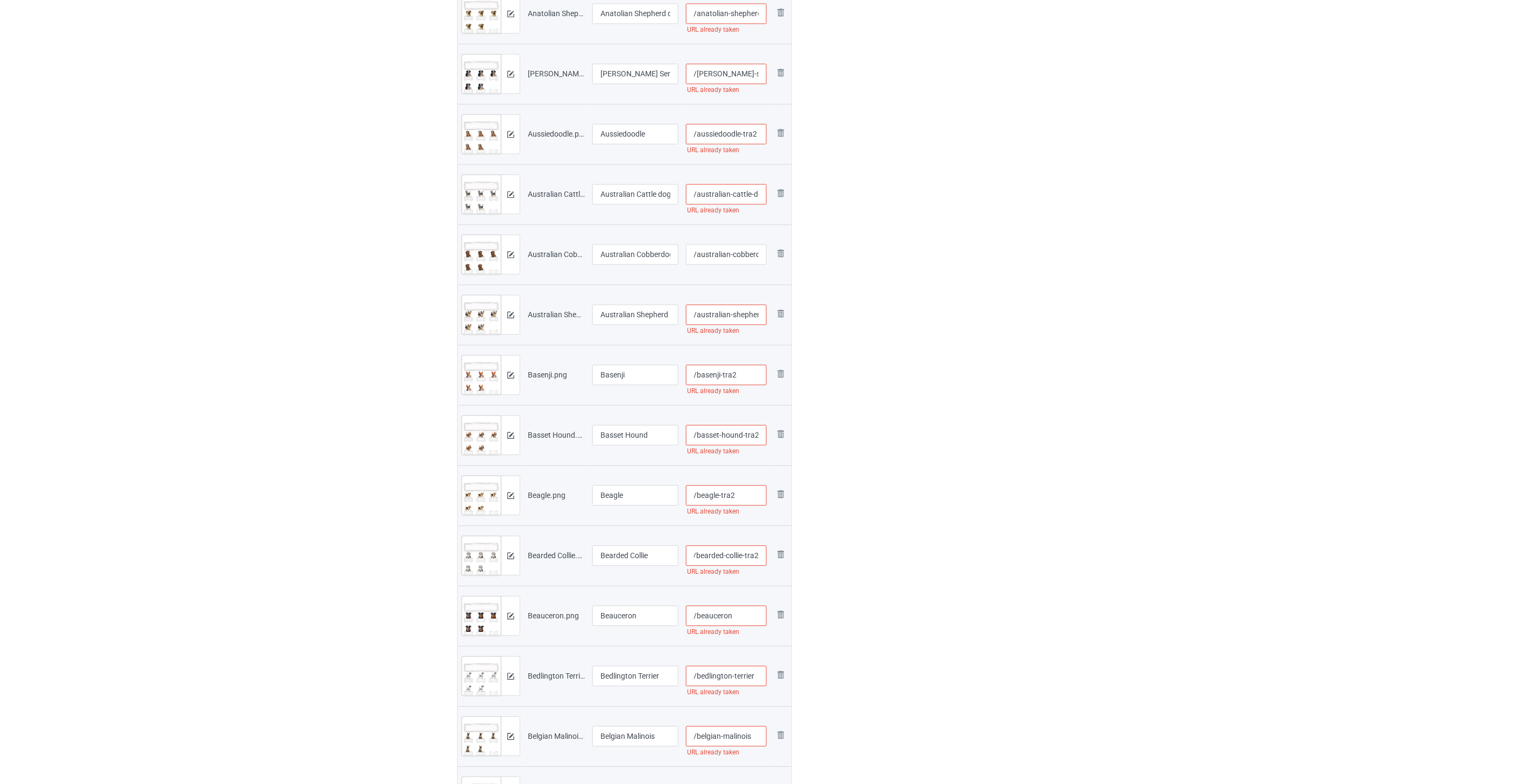
click at [734, 615] on input "/beauceron" at bounding box center [726, 615] width 81 height 21
paste input "-tra2"
type input "/beauceron-tra2"
click at [741, 674] on input "/bedlington-terrier" at bounding box center [726, 676] width 81 height 21
paste input "-tra2"
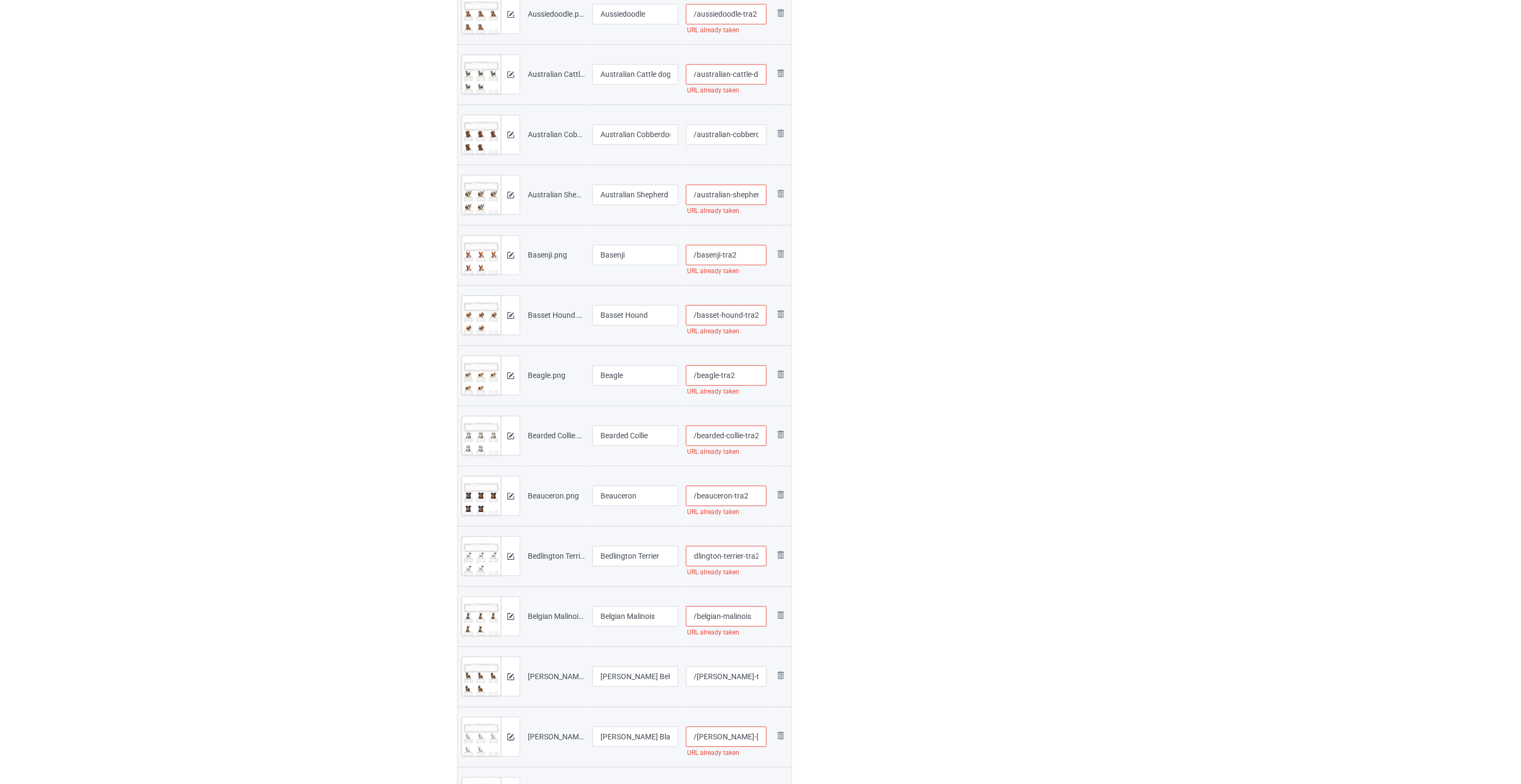
type input "/bedlington-terrier-tra2"
click at [757, 620] on input "/belgian-malinois" at bounding box center [726, 616] width 81 height 21
paste input "-tra2"
type input "/belgian-malinois-tra2"
click at [731, 674] on input "/[PERSON_NAME]-tervueren" at bounding box center [726, 677] width 81 height 21
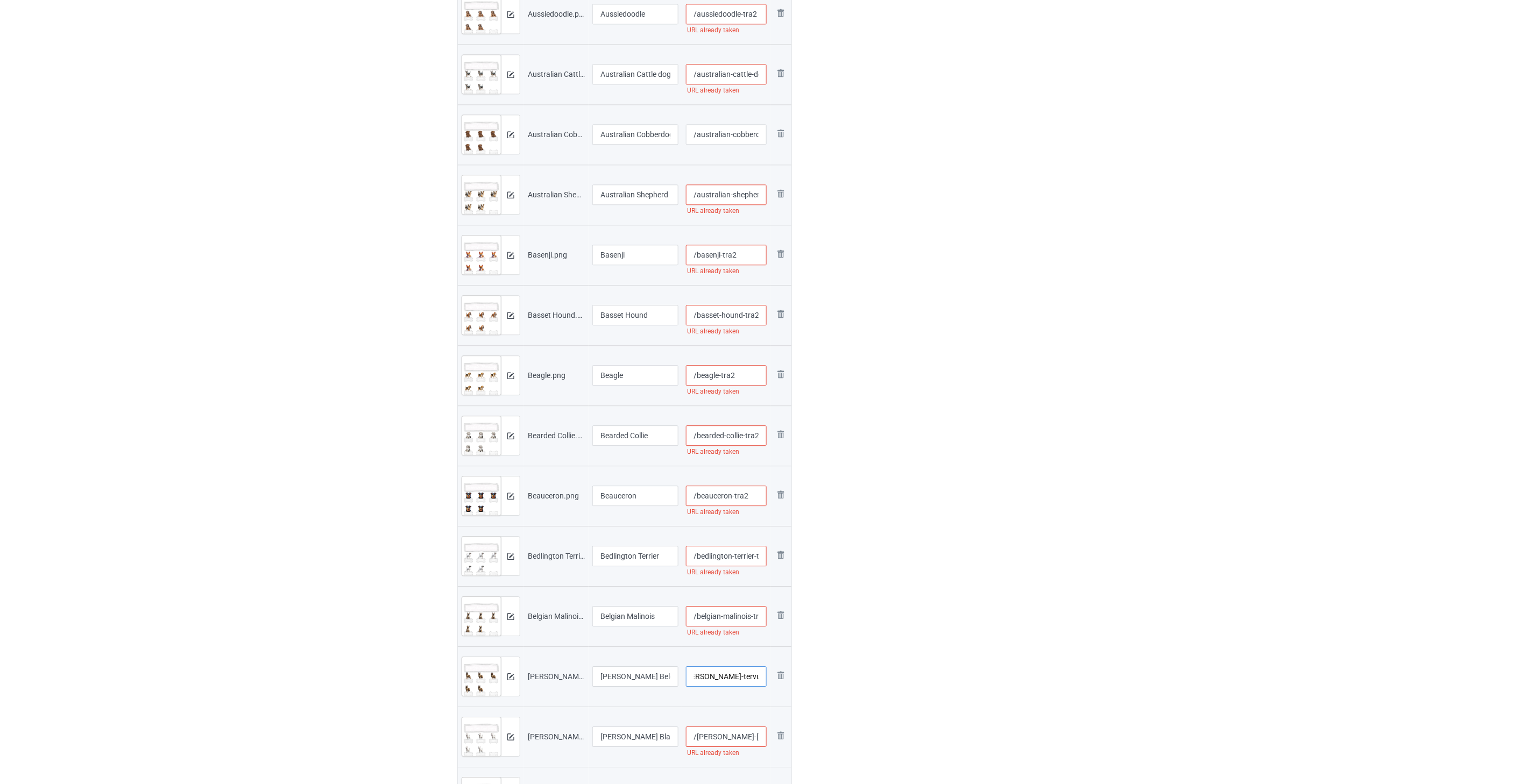
paste input "-tra2"
type input "/[PERSON_NAME]-tervueren-tra2"
click at [721, 565] on input "/[PERSON_NAME]-[GEOGRAPHIC_DATA]" at bounding box center [726, 557] width 81 height 21
paste input "-tra2"
type input "/[PERSON_NAME]-[GEOGRAPHIC_DATA]-tra2"
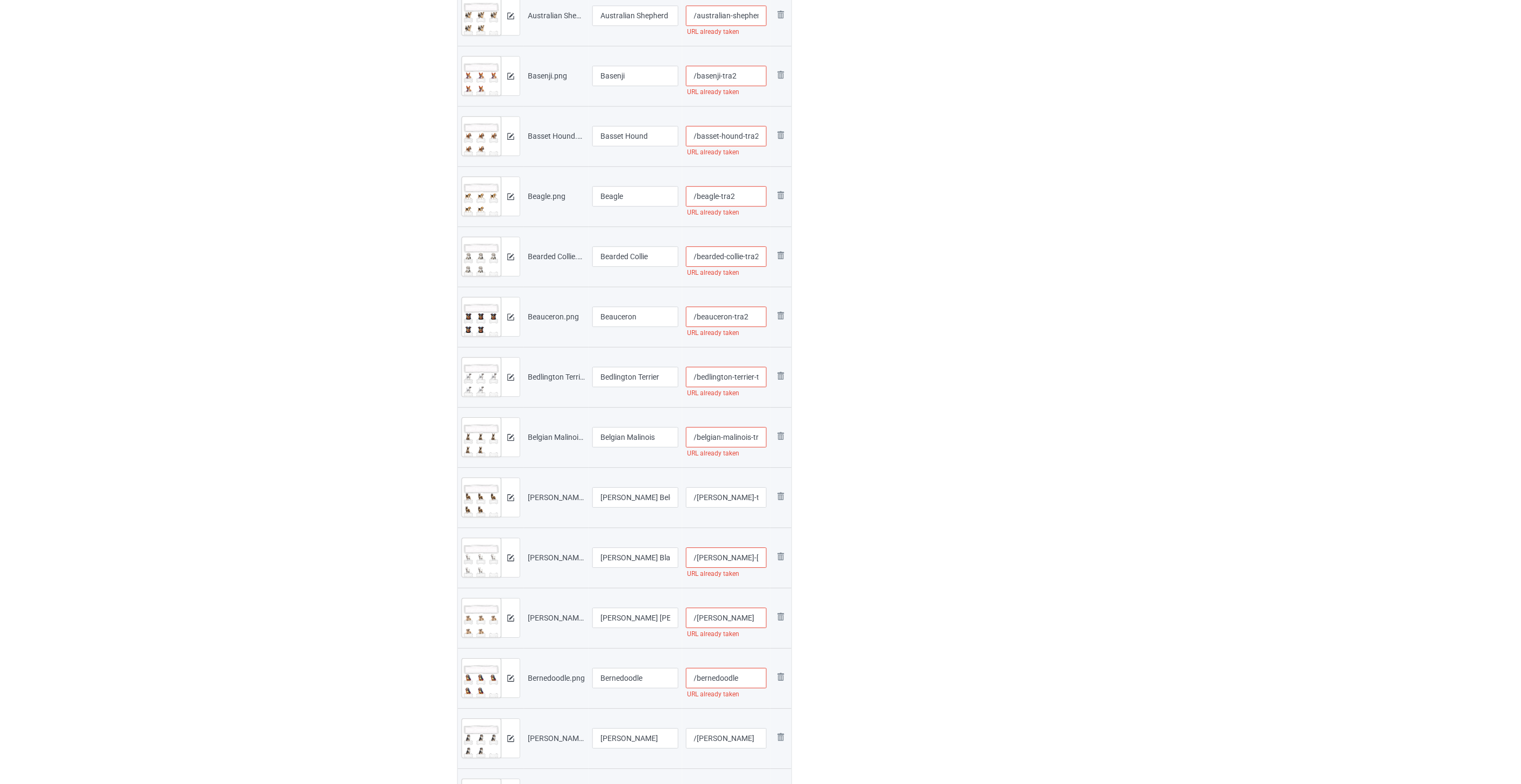
click at [755, 621] on input "/[PERSON_NAME]" at bounding box center [726, 618] width 81 height 21
paste input "-tra2"
type input "/[PERSON_NAME]-tra2"
click at [749, 684] on input "/bernedoodle" at bounding box center [726, 678] width 81 height 21
paste input "-tra2"
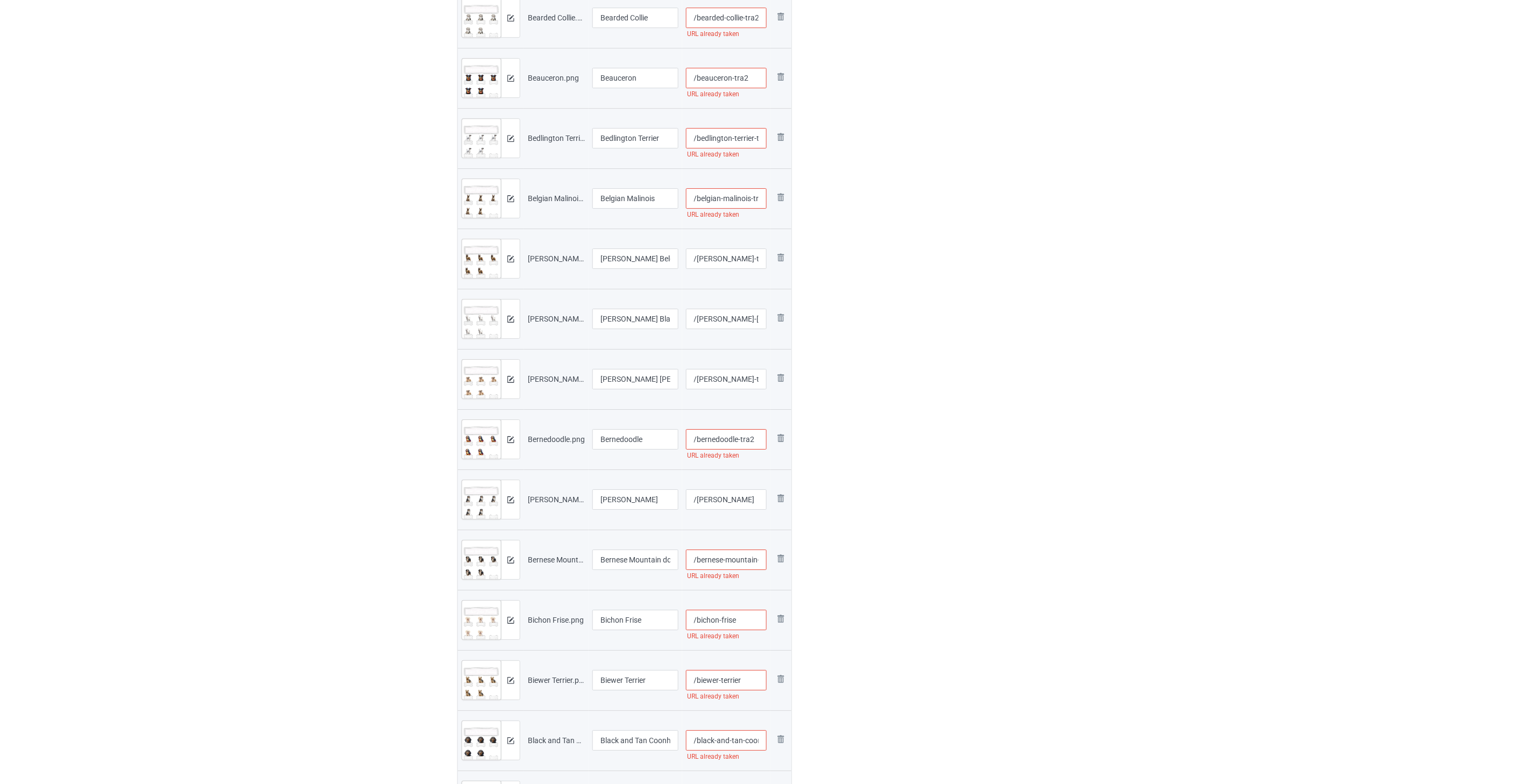
type input "/bernedoodle-tra2"
click at [733, 495] on input "/[PERSON_NAME]" at bounding box center [726, 500] width 81 height 21
paste input "-tra2"
type input "/[PERSON_NAME]-tra2"
click at [721, 553] on input "/bernese-mountain-dog" at bounding box center [726, 559] width 81 height 21
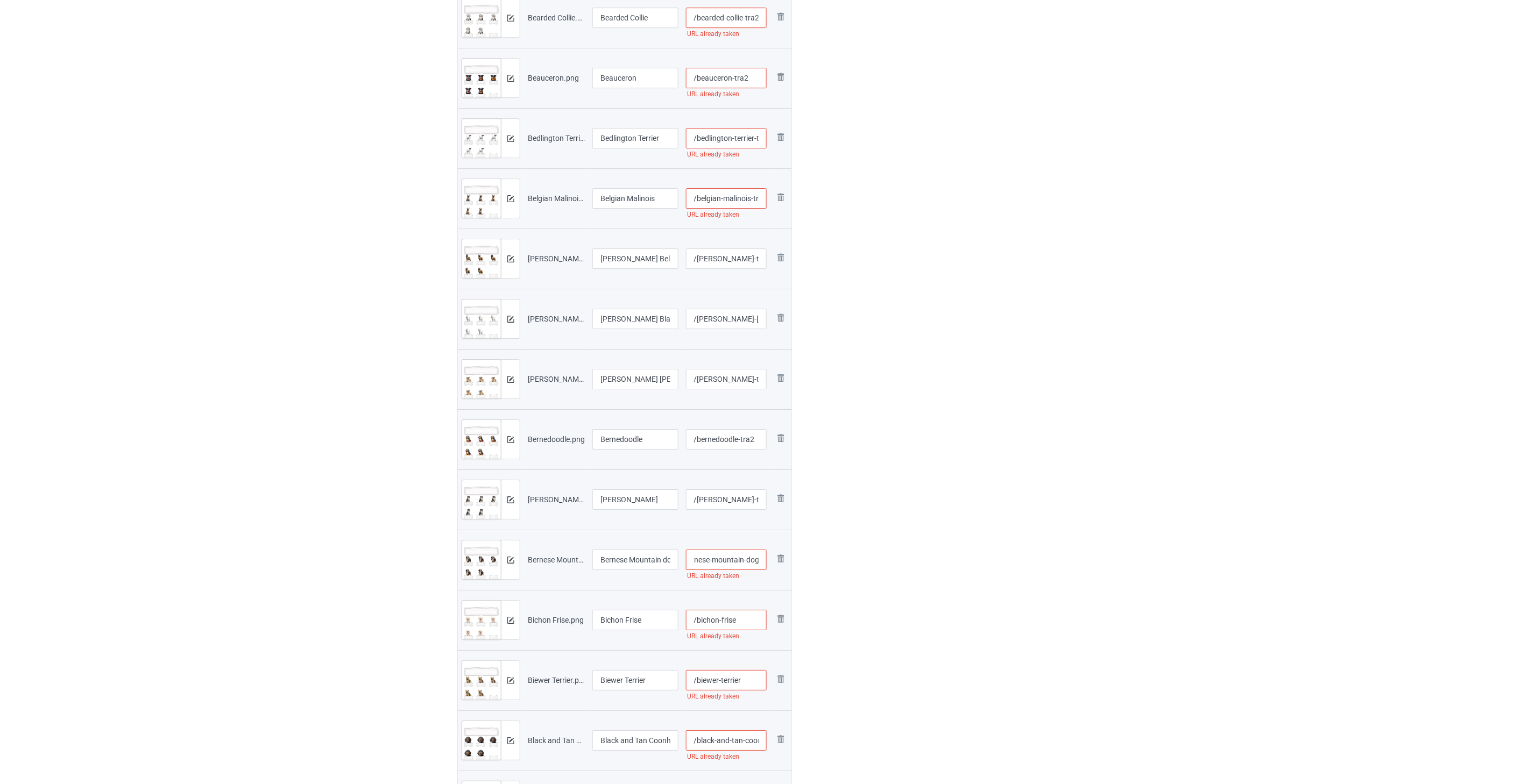
paste input "-tra2"
type input "/bernese-mountain-dog-tra2"
click at [744, 616] on input "/bichon-frise" at bounding box center [726, 620] width 81 height 21
paste input "-tra2"
type input "/bichon-frise-tra2"
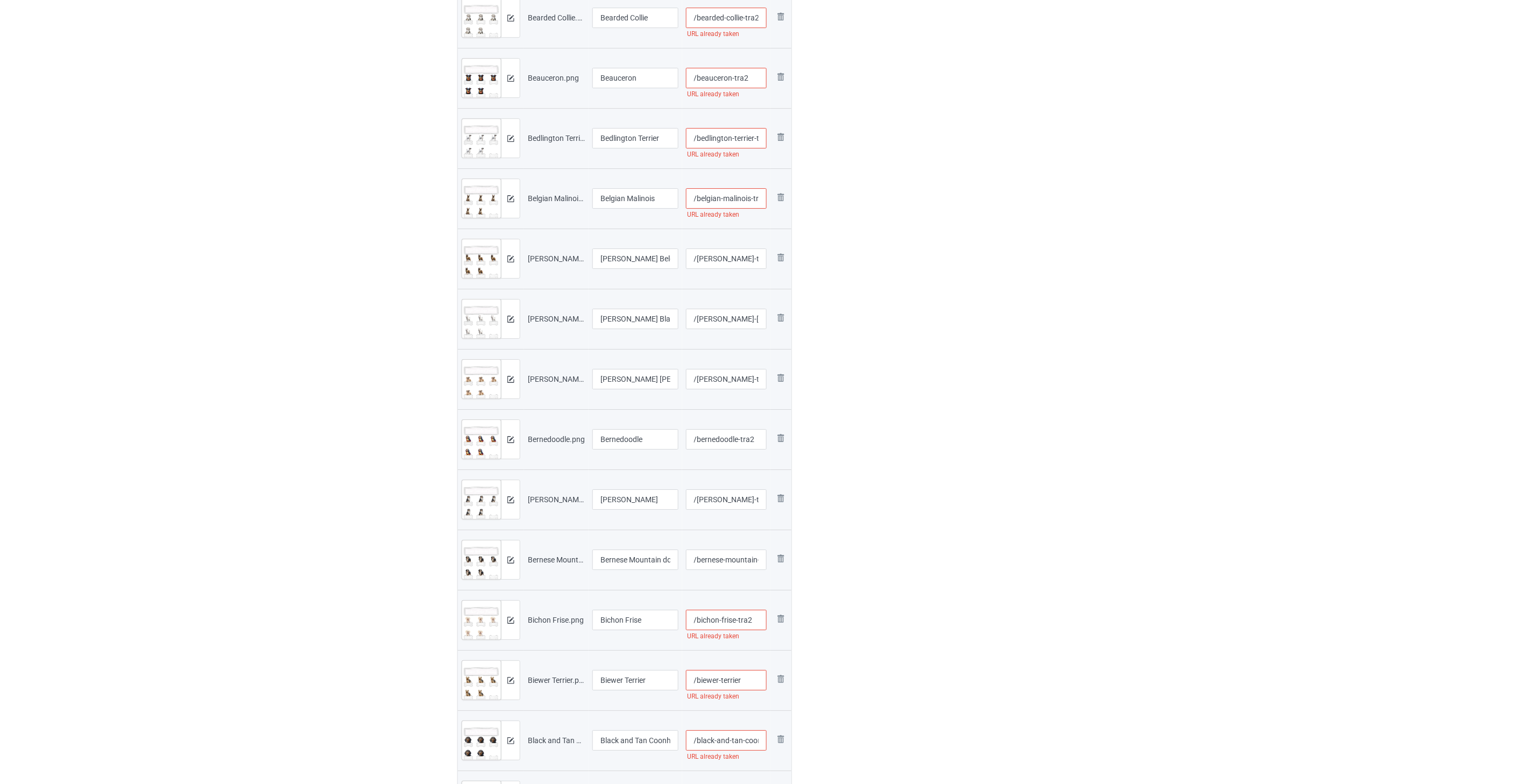
click at [755, 679] on input "/biewer-terrier" at bounding box center [726, 680] width 81 height 21
paste input "-tra2"
type input "/biewer-terrier-tra2"
click at [727, 560] on input "/black-and-tan-coonhound" at bounding box center [726, 561] width 81 height 21
paste input "-tra2"
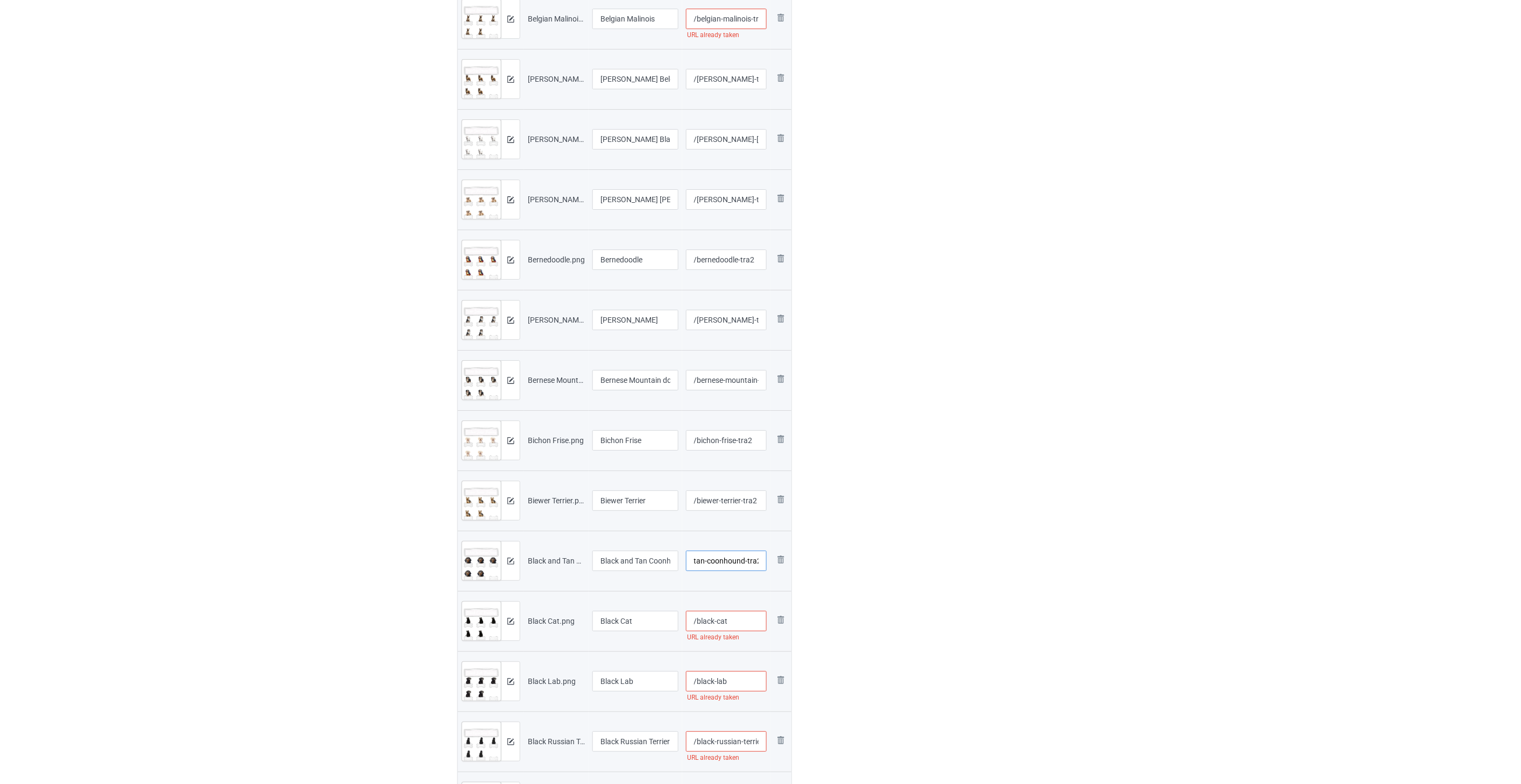
type input "/black-and-tan-coonhound-tra2"
click at [734, 624] on input "/black-cat" at bounding box center [726, 621] width 81 height 21
paste input "-tra2"
type input "/black-cat-tra2"
click at [738, 686] on input "/black-lab" at bounding box center [726, 681] width 81 height 21
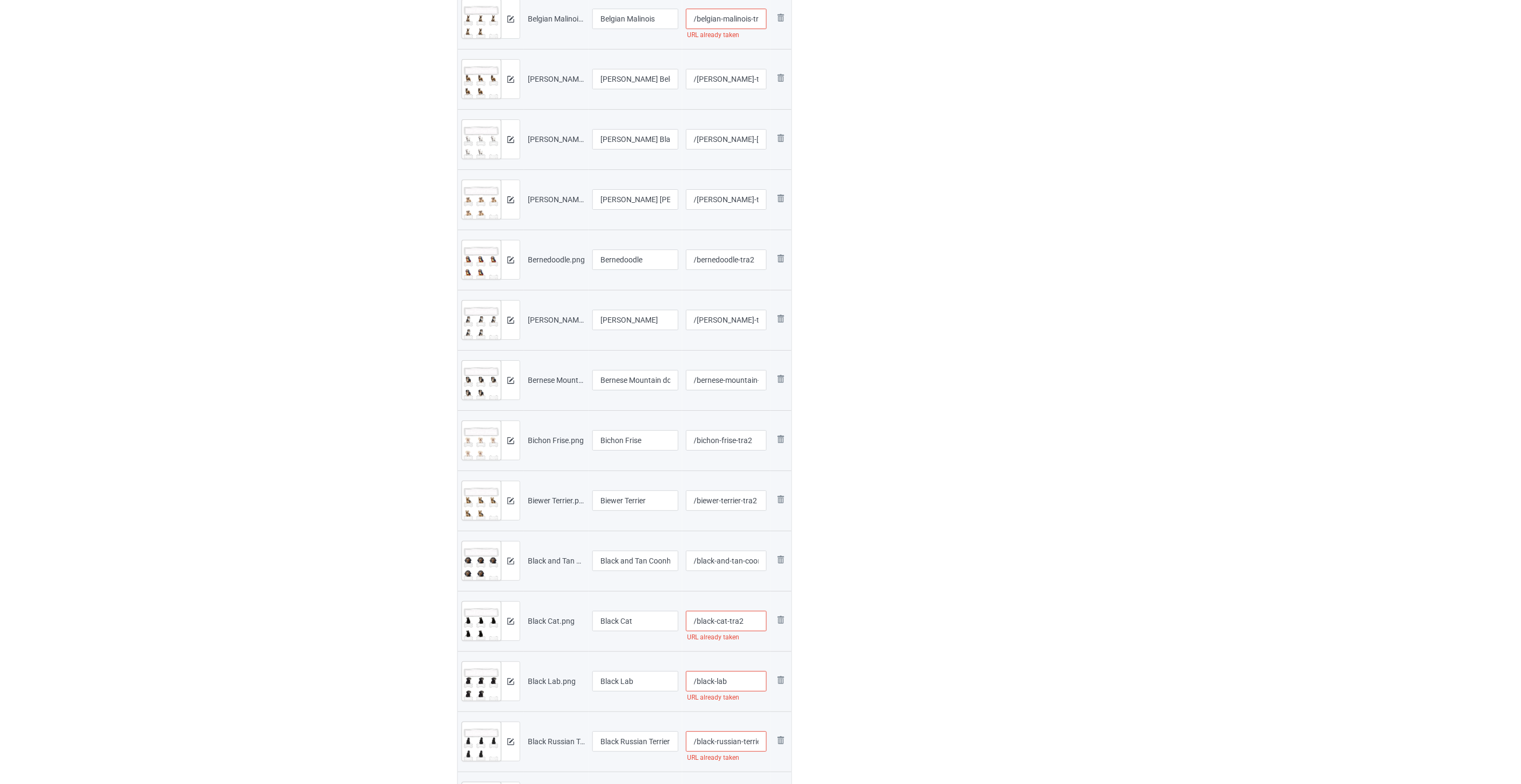
paste input "-tra2"
type input "/black-lab-tra2"
click at [717, 621] on input "/black-russian-terrier" at bounding box center [726, 622] width 81 height 21
paste input "-tra2"
type input "/black-russian-terrier-tra2"
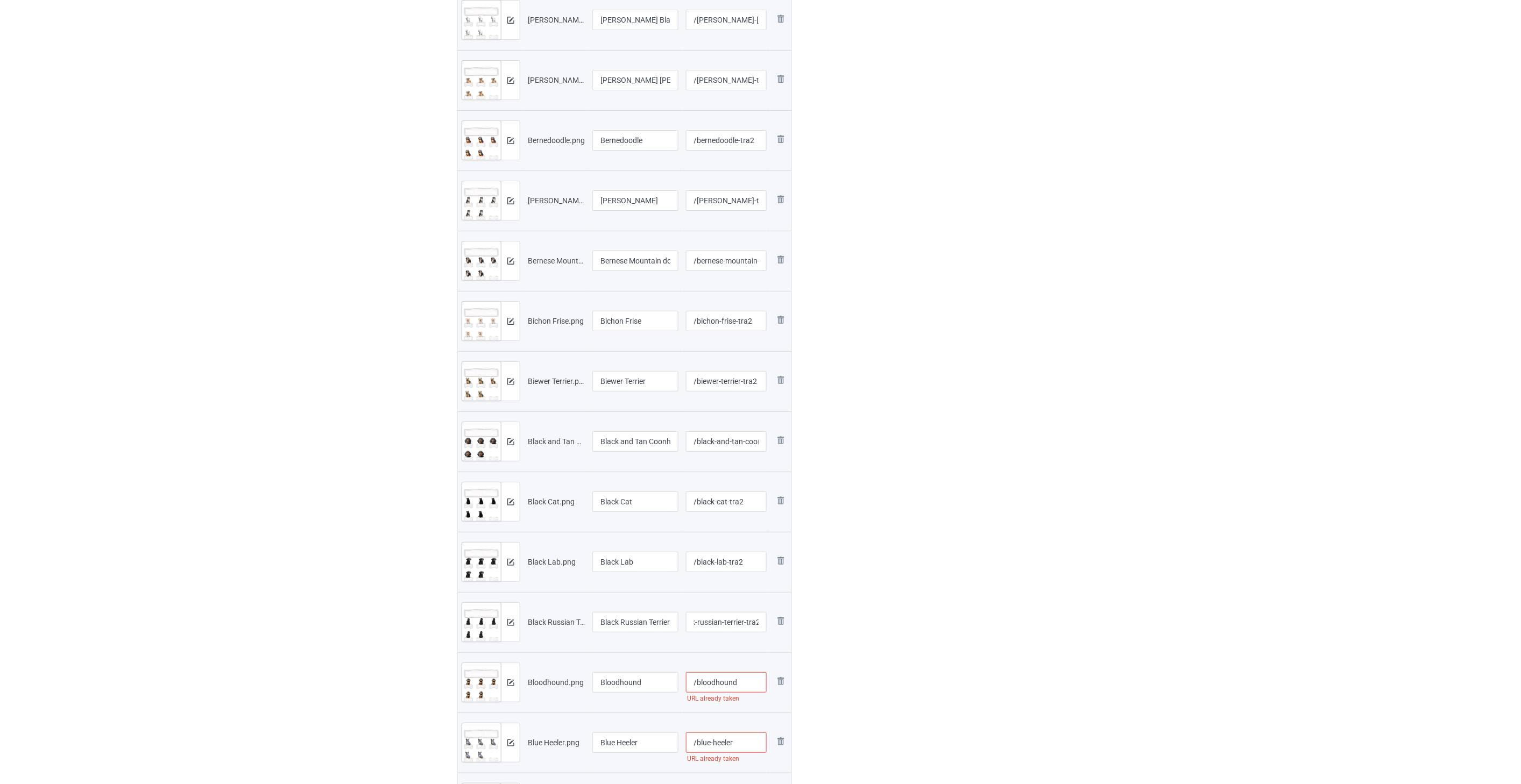
click at [743, 682] on input "/bloodhound" at bounding box center [726, 682] width 81 height 21
paste input "-tra2"
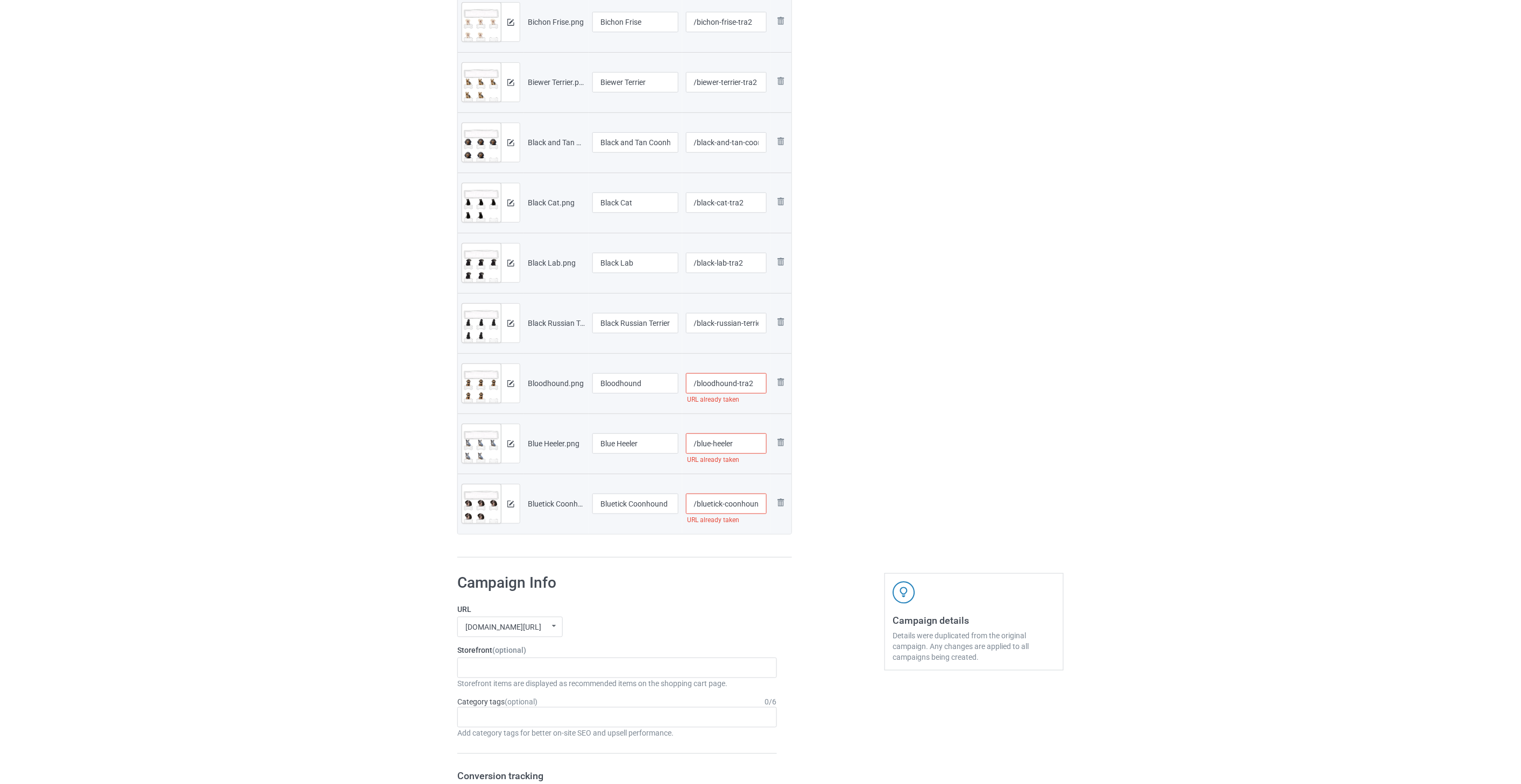
type input "/bloodhound-tra2"
click at [739, 448] on input "/blue-heeler" at bounding box center [726, 444] width 81 height 21
paste
type input "/blue-heeler-tra2"
click at [732, 499] on input "/bluetick-coonhound" at bounding box center [726, 504] width 81 height 21
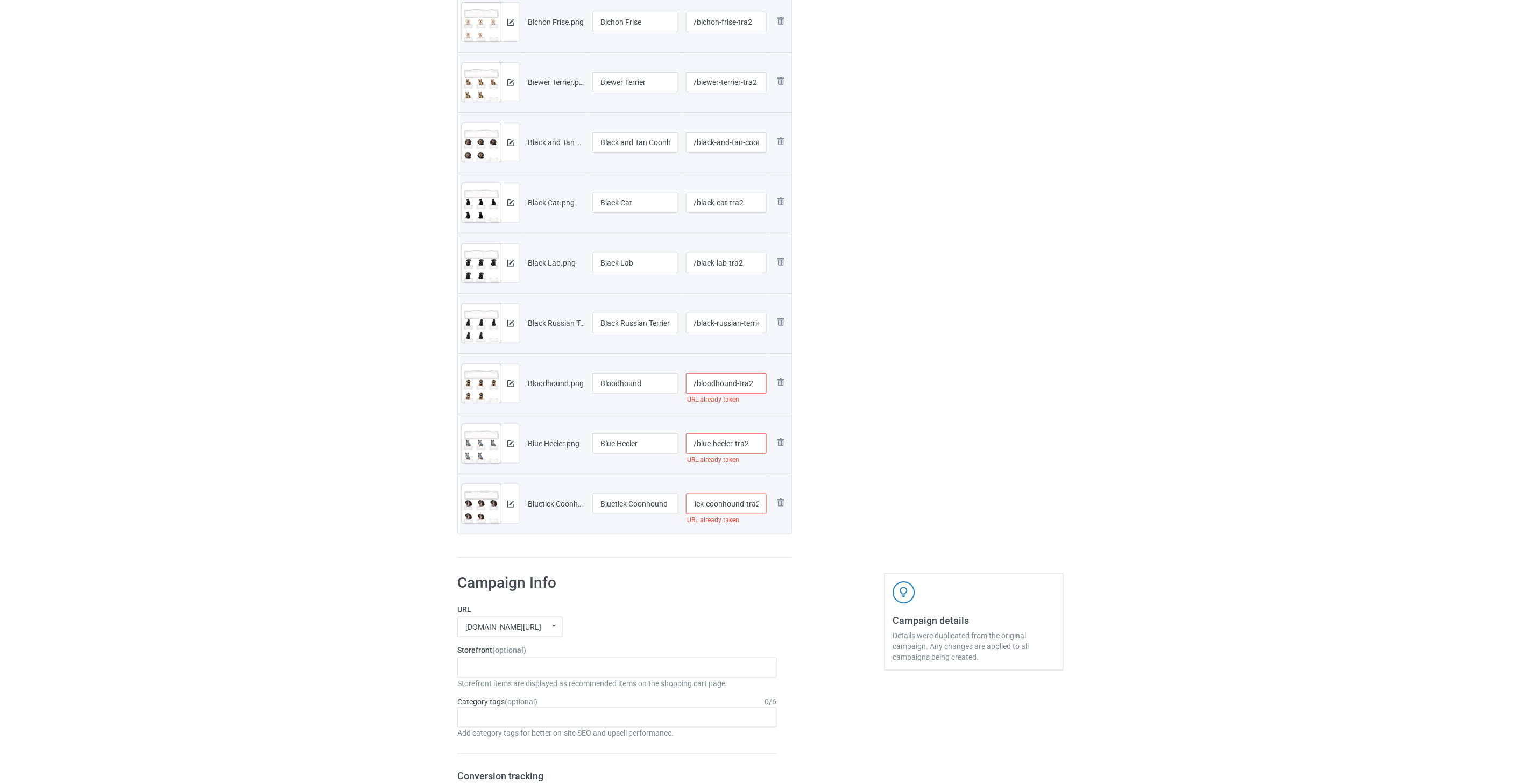
type input "/bluetick-coonhound-tra2"
click at [780, 380] on img at bounding box center [781, 382] width 13 height 13
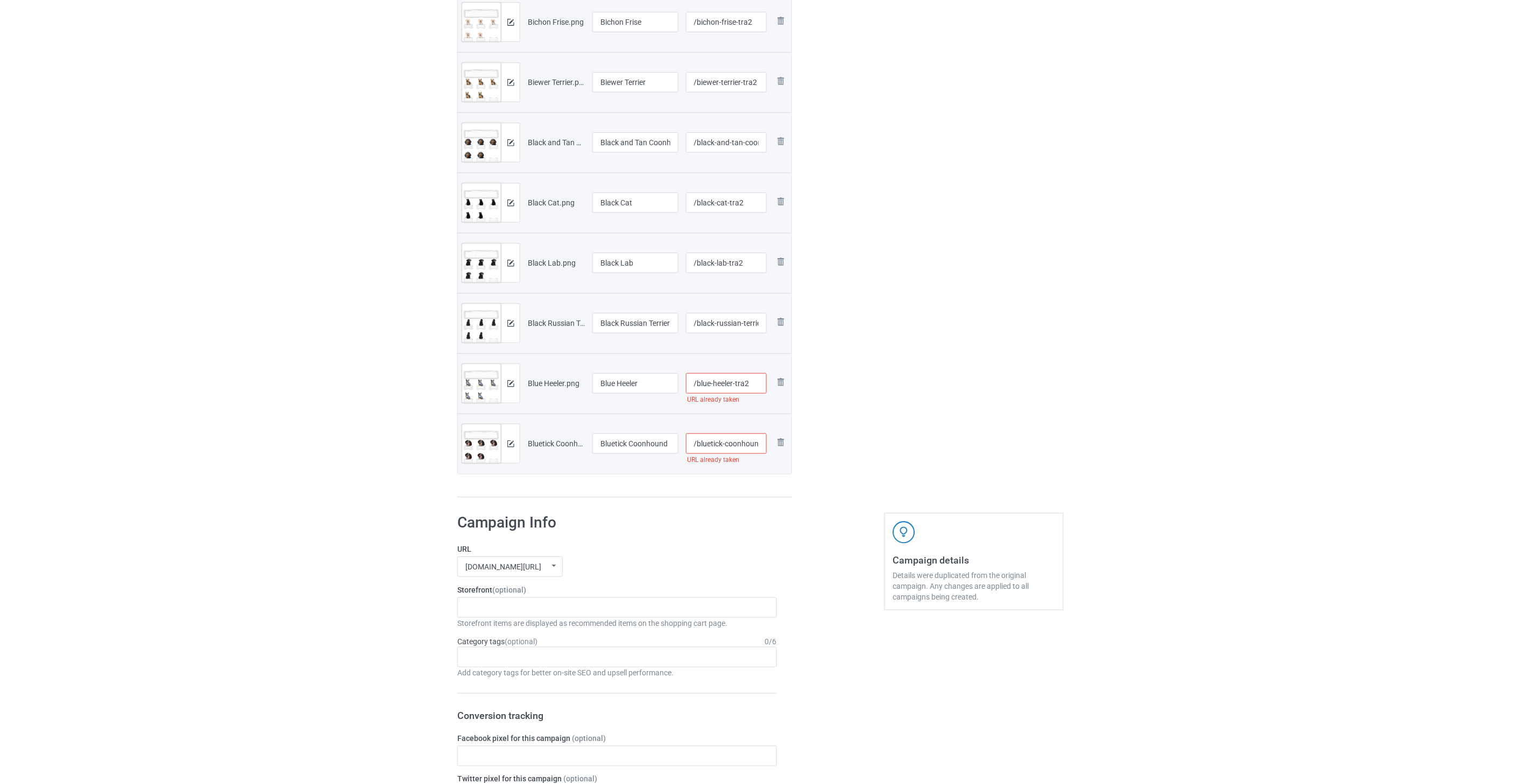
click at [0, 0] on img at bounding box center [0, 0] width 0 height 0
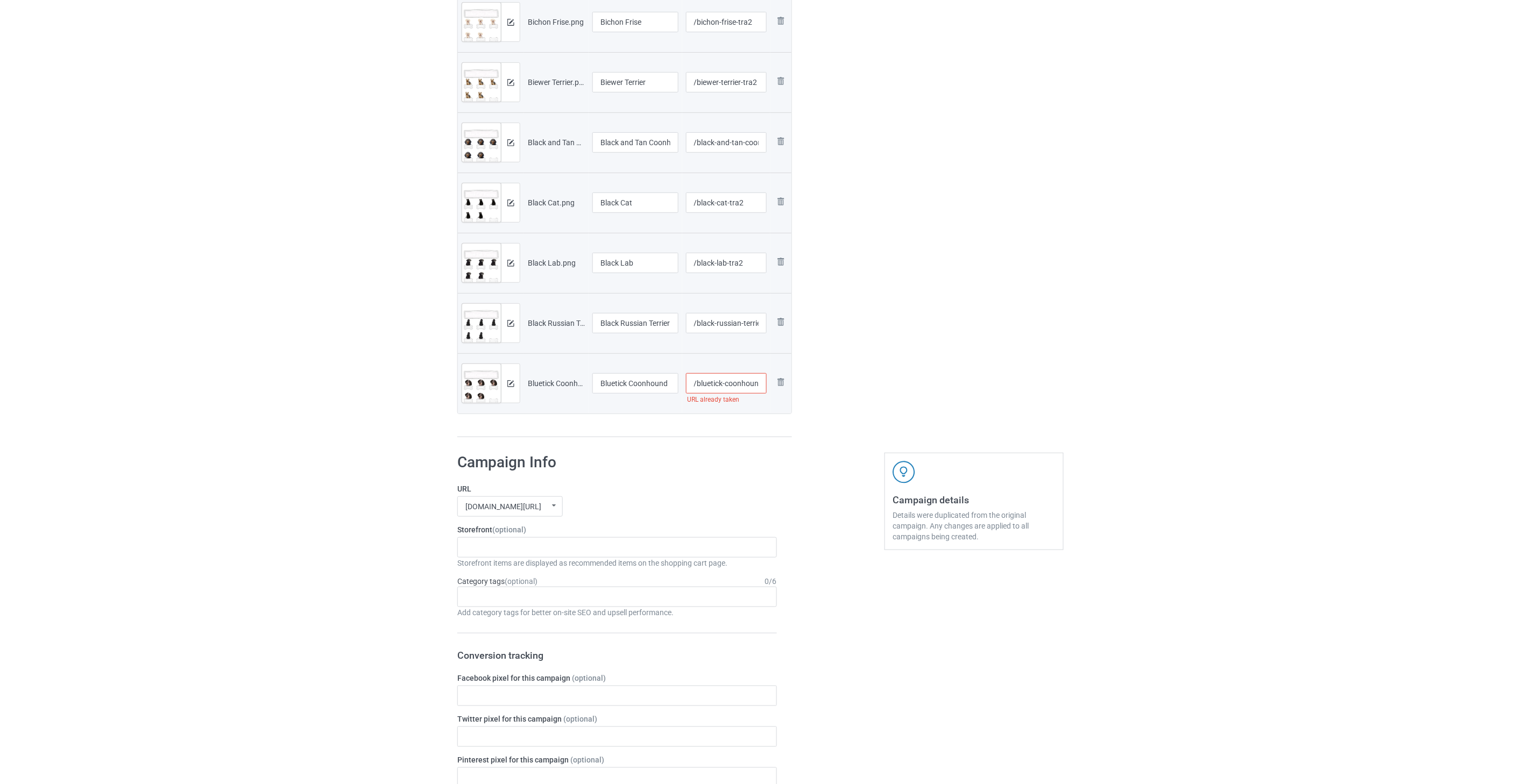
click at [0, 0] on img at bounding box center [0, 0] width 0 height 0
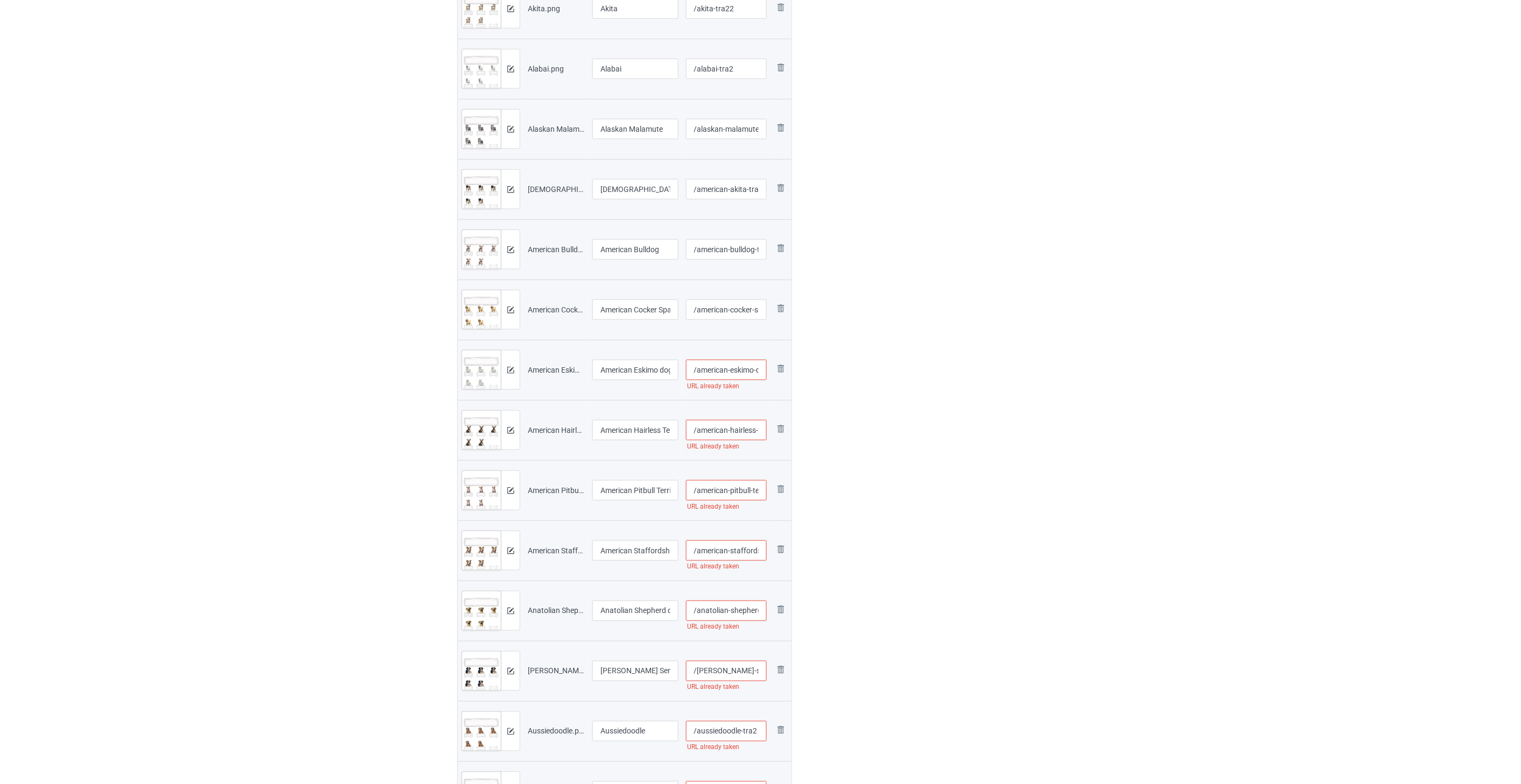
click at [742, 364] on input "/american-eskimo-dog-tra2" at bounding box center [726, 370] width 81 height 21
type input "/american-eskimo-dog-tra22"
click at [737, 434] on input "/american-hairless-terrier-tra2" at bounding box center [726, 430] width 81 height 21
type input "/american-hairless-terrier-tra22"
click at [738, 486] on input "/american-pitbull-terrier-tra2" at bounding box center [726, 490] width 81 height 21
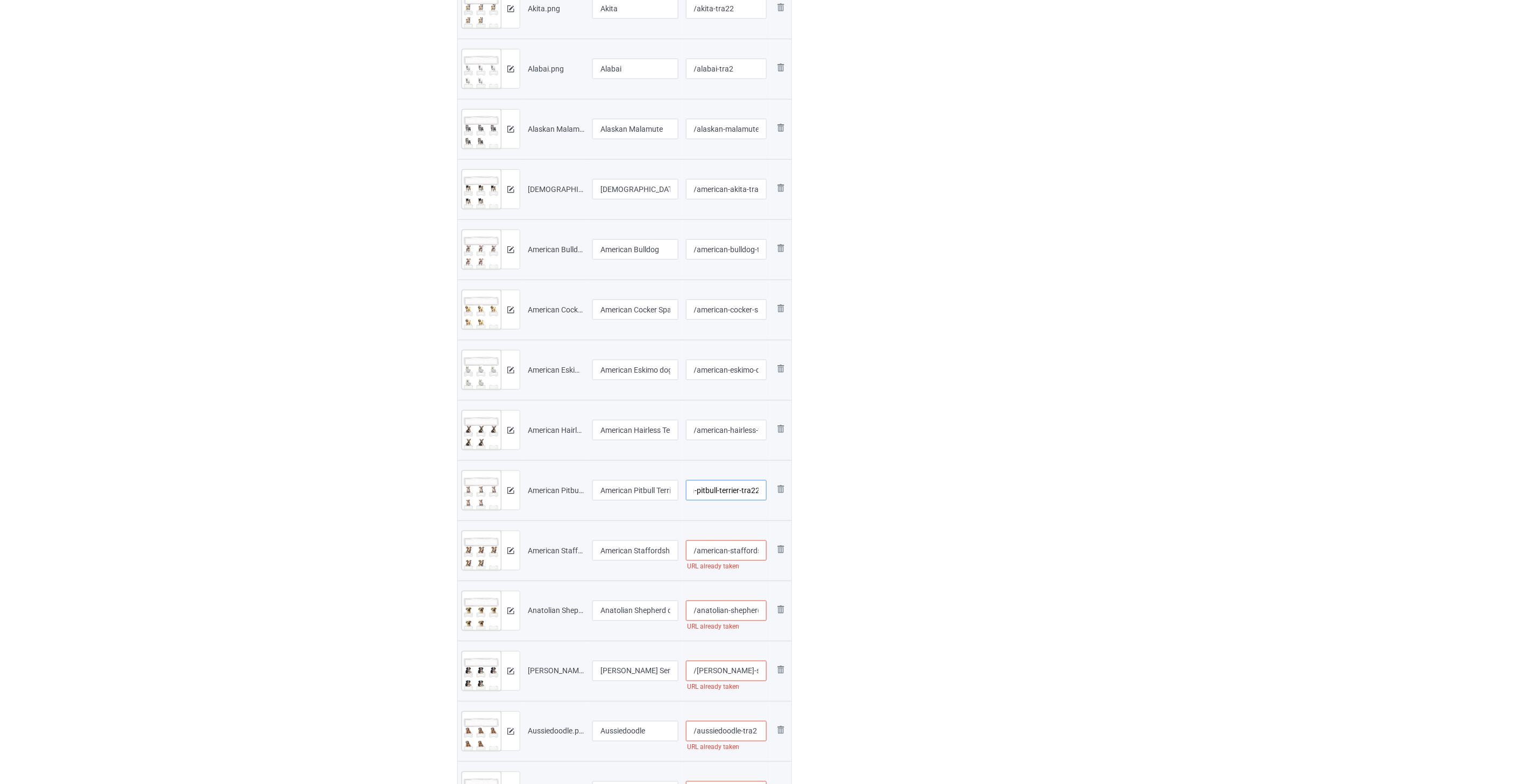
type input "/american-pitbull-terrier-tra22"
click at [732, 549] on input "/american-staffordshire-terrier-tra2" at bounding box center [726, 551] width 81 height 21
type input "/american-staffordshire-terrier-tra22"
click at [723, 611] on input "/anatolian-shepherd-dog-tra2" at bounding box center [726, 611] width 81 height 21
type input "/anatolian-shepherd-dog-tra22"
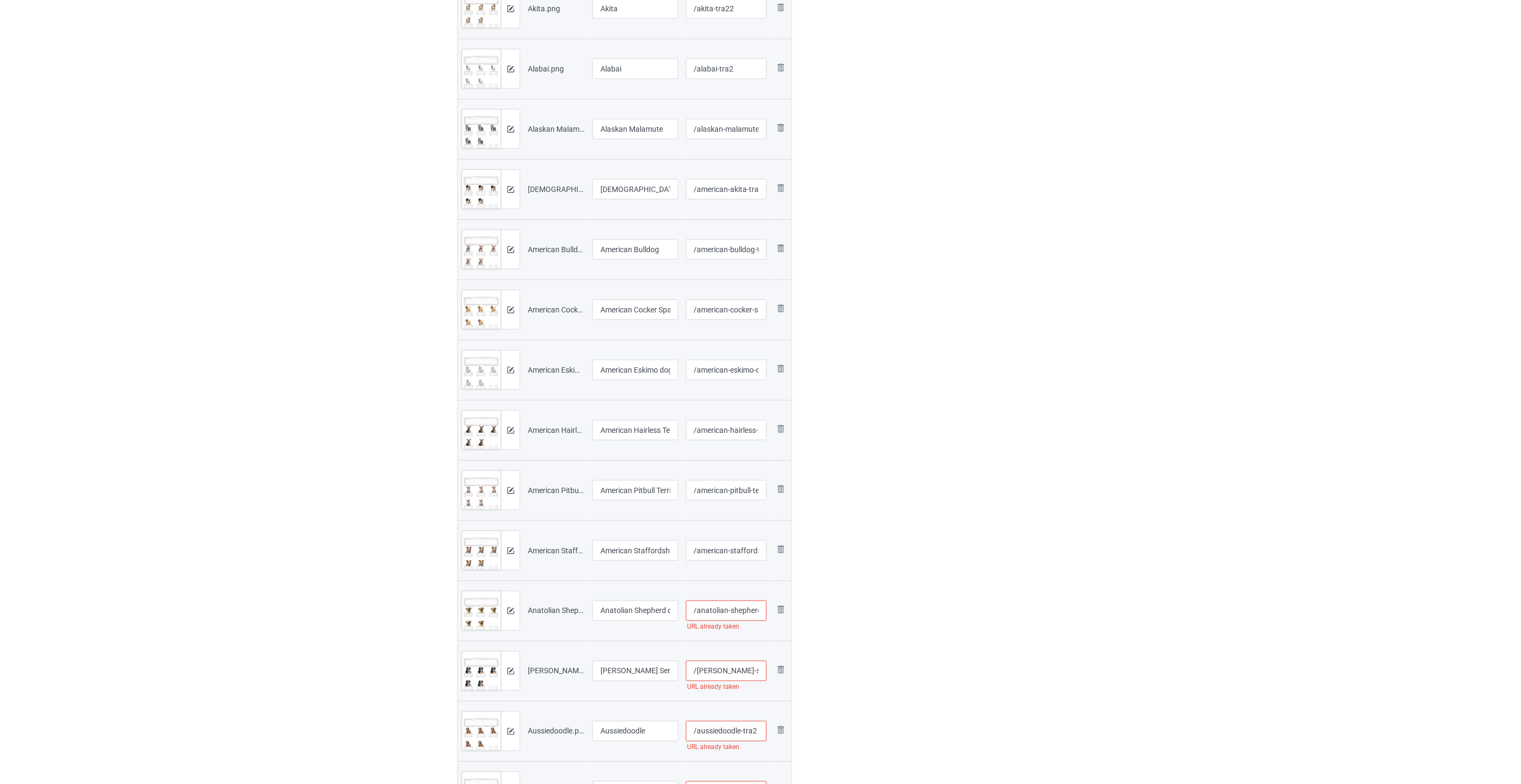
click at [729, 674] on input "/[PERSON_NAME]-sennenhunde-tra2" at bounding box center [726, 671] width 81 height 21
type input "/[PERSON_NAME]-sennenhunde-tra22"
click at [737, 552] on input "/aussiedoodle-tra2" at bounding box center [726, 551] width 81 height 21
type input "/aussiedoodle-tra22"
click at [740, 613] on input "/australian-cattle-dog-tra2" at bounding box center [726, 612] width 81 height 21
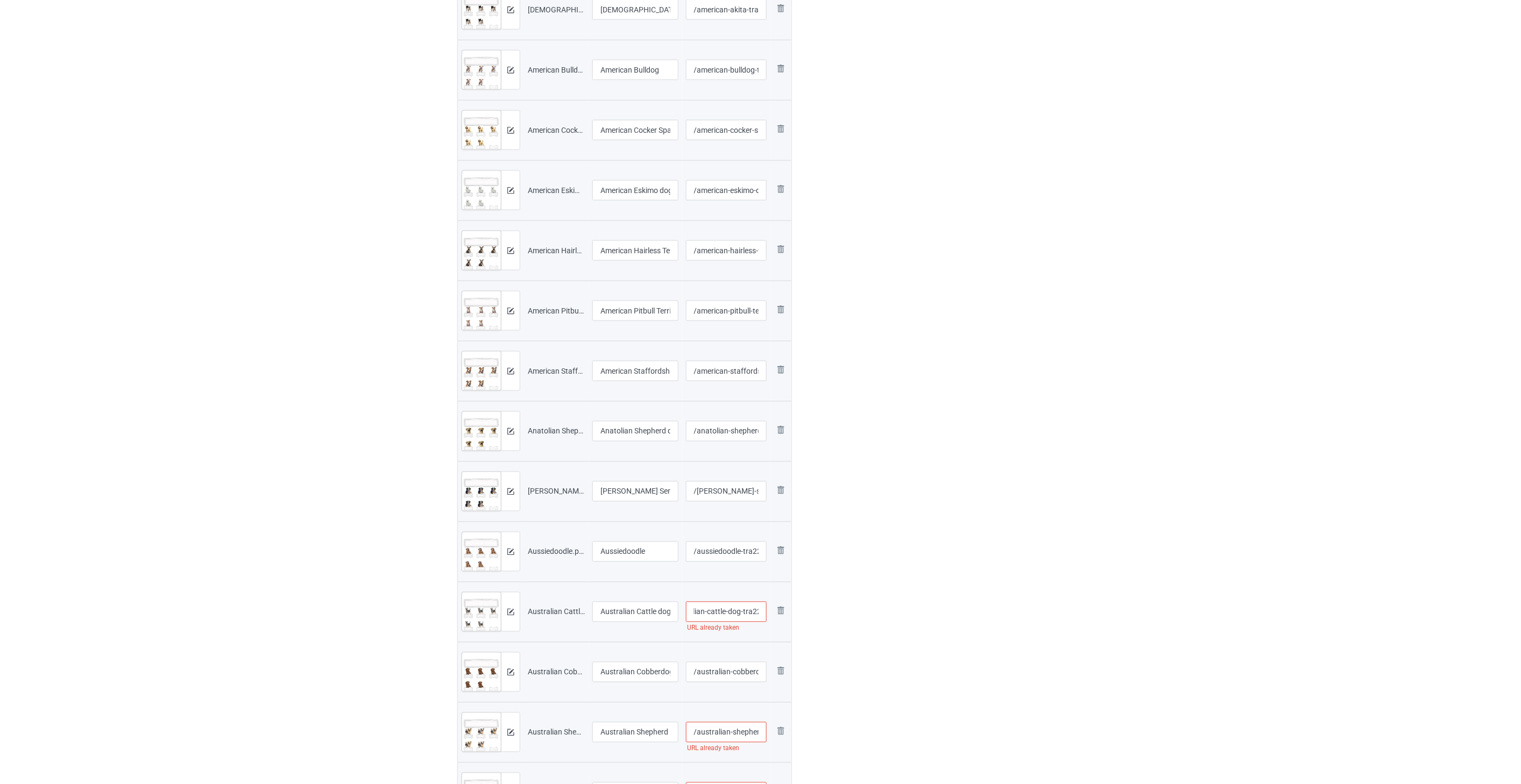
type input "/australian-cattle-dog-tra22"
click at [734, 676] on input "/australian-cobberdog-tra2" at bounding box center [726, 672] width 81 height 21
click at [737, 734] on input "/australian-shepherd-tra2" at bounding box center [726, 732] width 81 height 21
type input "/australian-shepherd-tra22"
click at [745, 434] on input "/basenji-tra2" at bounding box center [726, 434] width 81 height 21
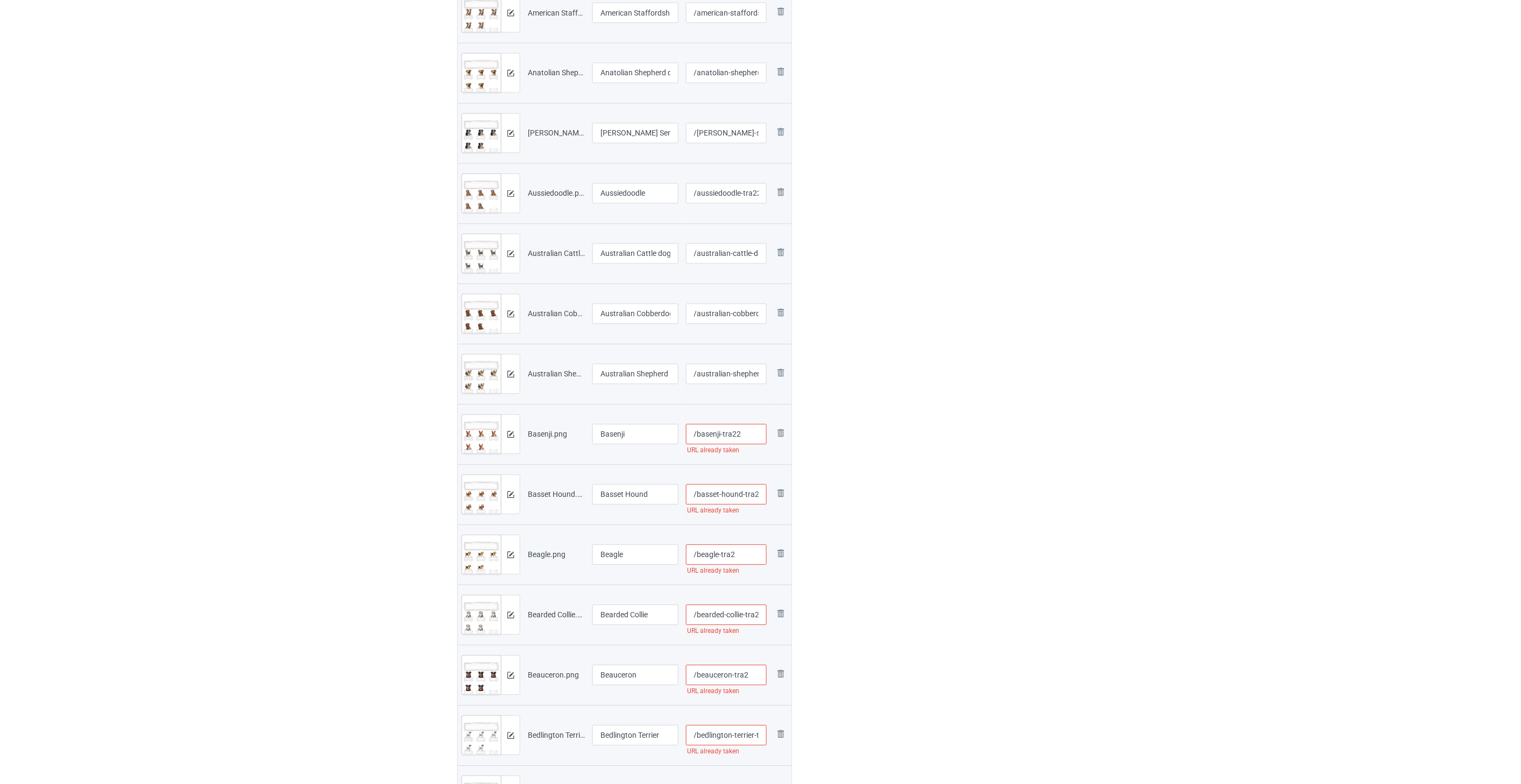
type input "/basenji-tra22"
click at [757, 490] on input "/basset-hound-tra2" at bounding box center [726, 495] width 81 height 21
type input "/basset-hound-tra22"
click at [744, 551] on input "/beagle-tra2" at bounding box center [726, 555] width 81 height 21
click at [745, 615] on input "/bearded-collie-tra2" at bounding box center [726, 615] width 81 height 21
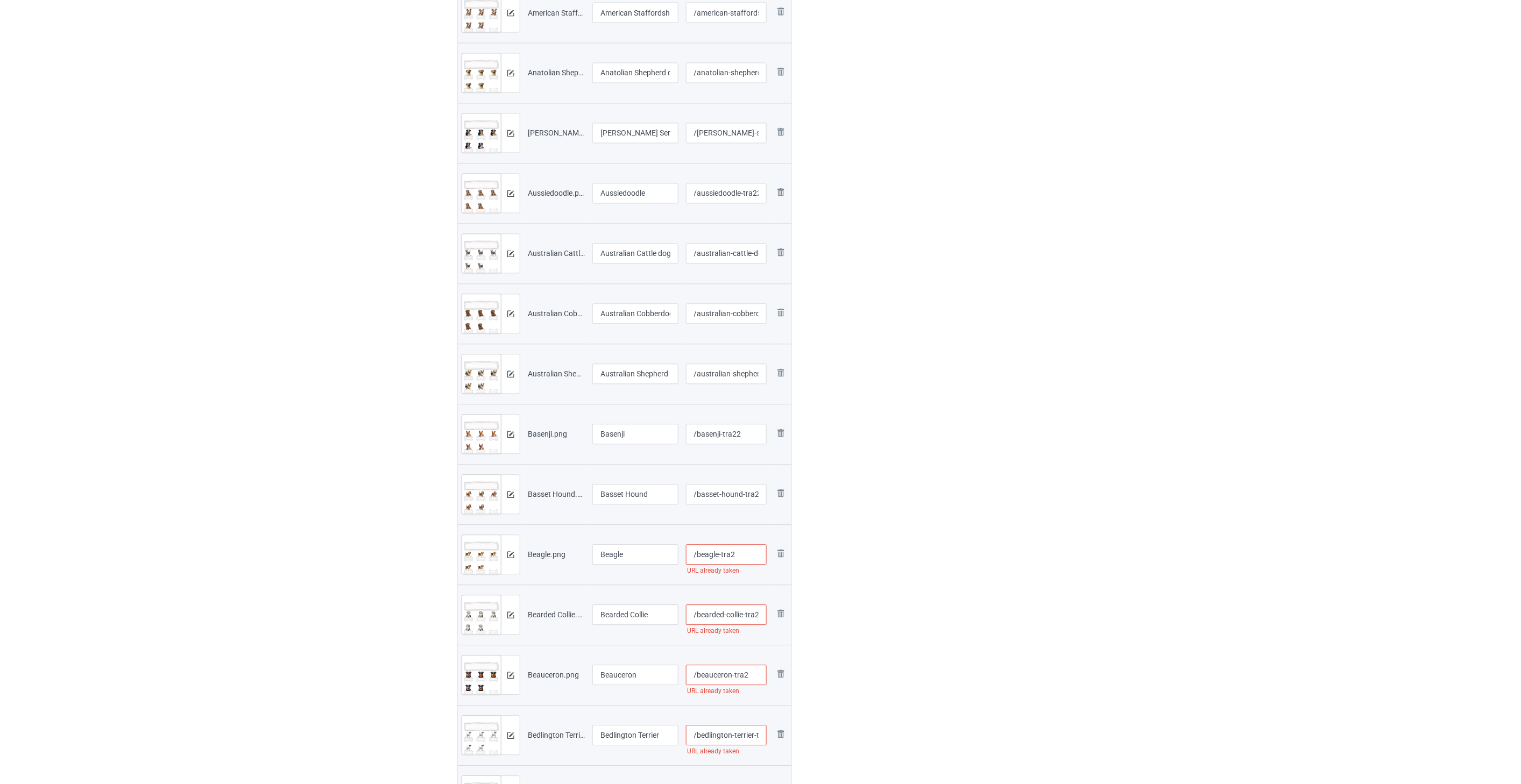
type input "/beagle-tra22"
type input "/bearded-collie-tra22"
click at [751, 672] on input "/beauceron-tra2" at bounding box center [726, 675] width 81 height 21
type input "/beauceron-tra22"
click at [752, 493] on input "/basset-hound-tra22" at bounding box center [726, 495] width 81 height 21
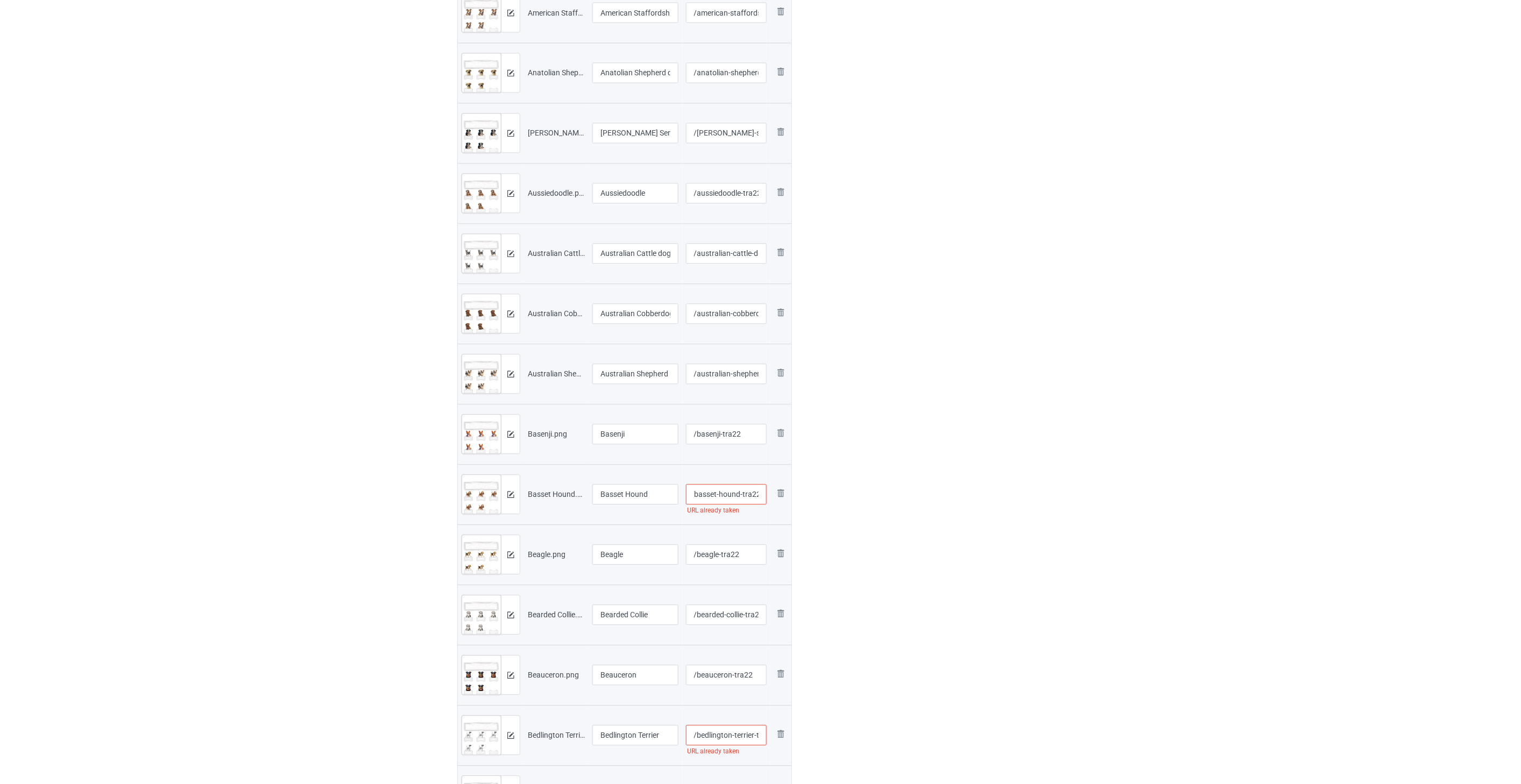
drag, startPoint x: 752, startPoint y: 493, endPoint x: 762, endPoint y: 495, distance: 10.2
click at [762, 495] on input "/basset-hound-tra22" at bounding box center [726, 495] width 81 height 21
type input "/basset-hound-tra22"
click at [733, 735] on input "/bedlington-terrier-tra2" at bounding box center [726, 735] width 81 height 21
type input "/bedlington-terrier-tra22"
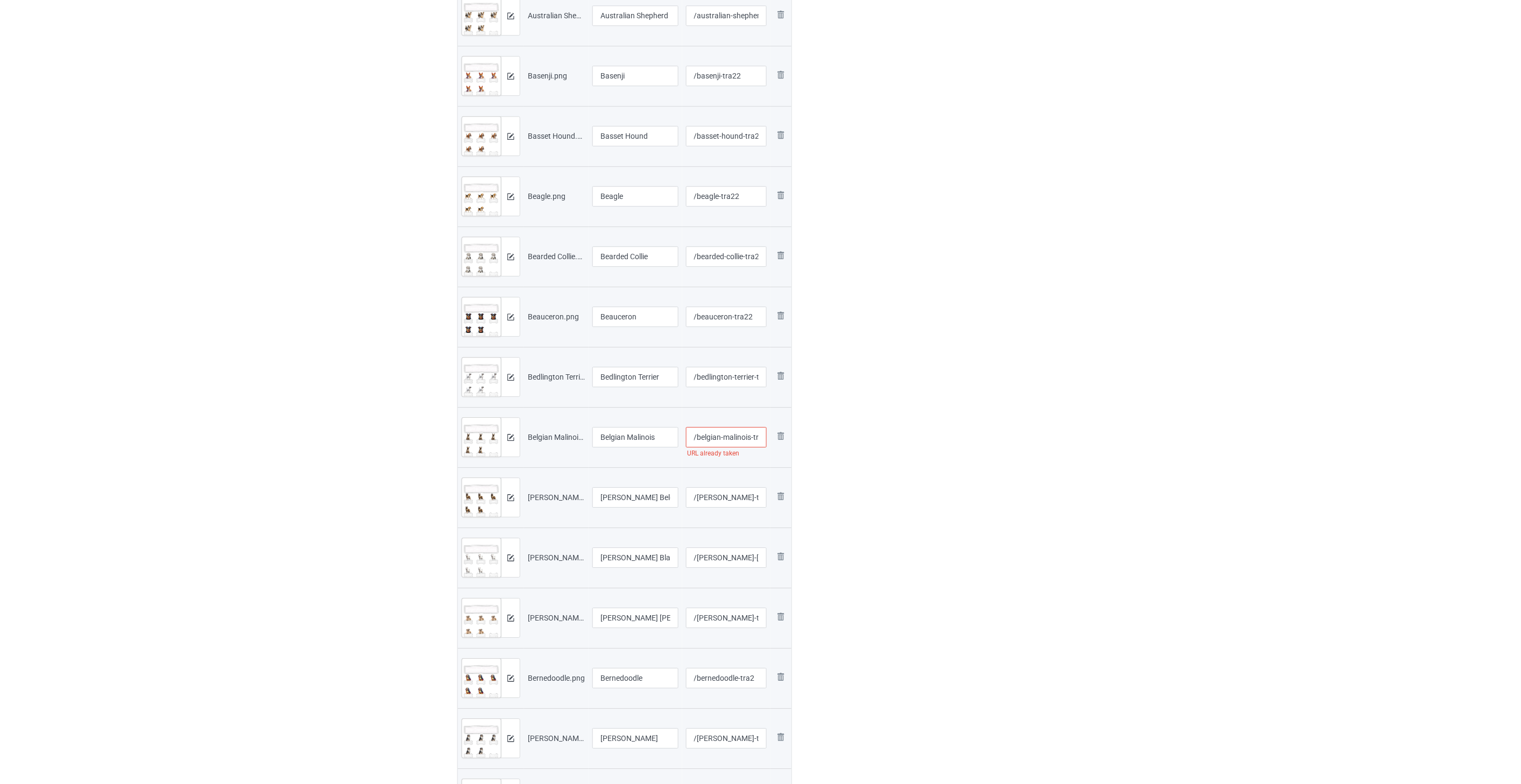
click at [720, 437] on input "/belgian-malinois-tra2" at bounding box center [726, 437] width 81 height 21
type input "/belgian-malinois-tra22"
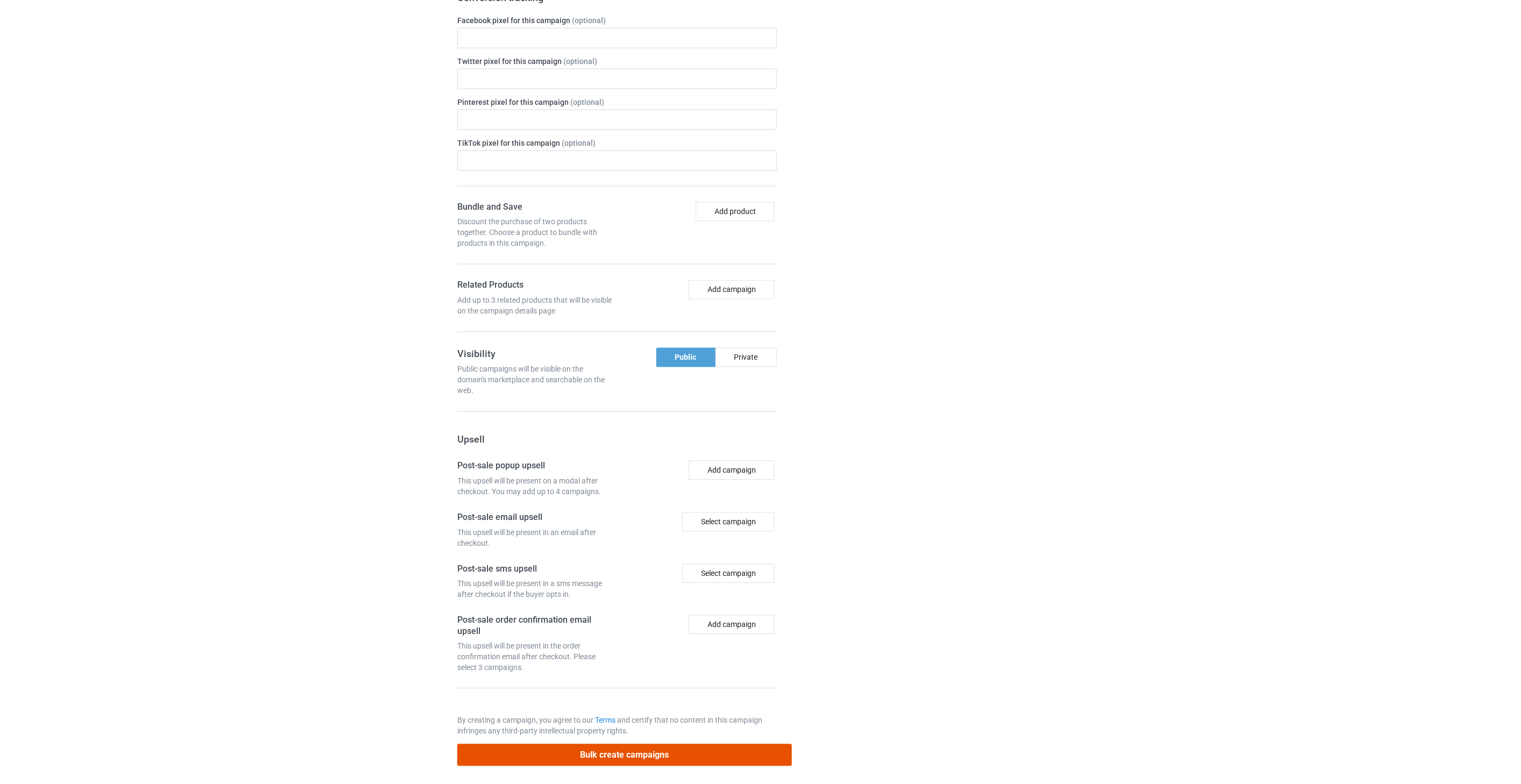
click at [629, 755] on button "Bulk create campaigns" at bounding box center [625, 755] width 334 height 22
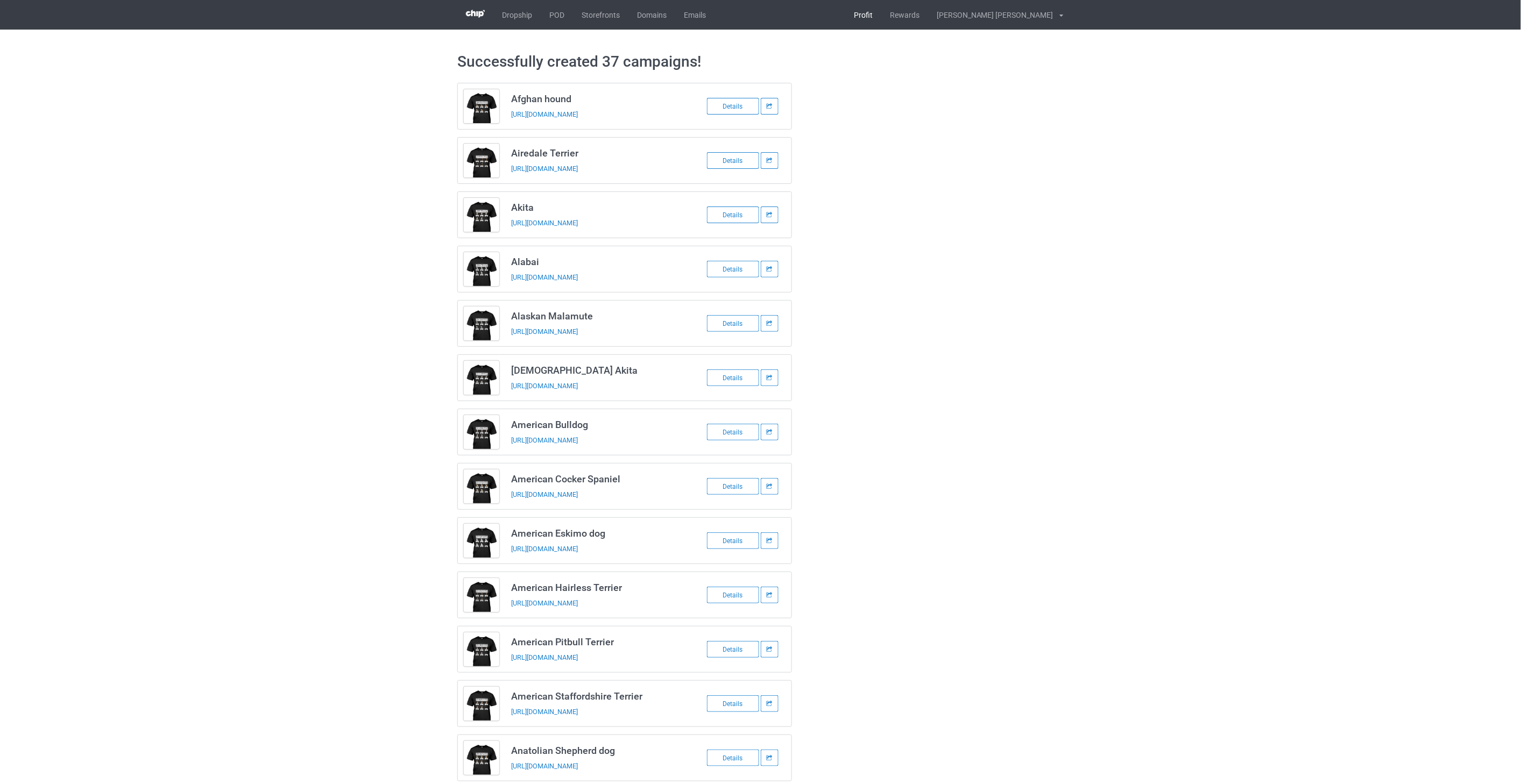
click at [881, 16] on link "Profit" at bounding box center [863, 15] width 36 height 29
